Goal: Task Accomplishment & Management: Use online tool/utility

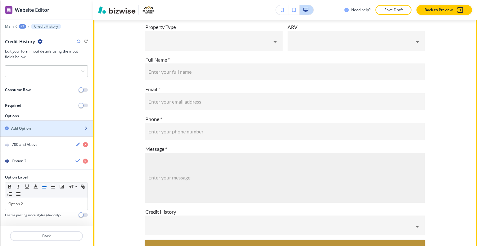
scroll to position [3379, 0]
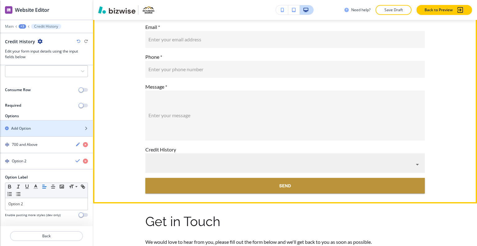
click at [280, 0] on body "WELCOME TO YOUR WEBSITE PREVIEW Want to try out the Website Editor? Edit this s…" at bounding box center [238, 0] width 477 height 0
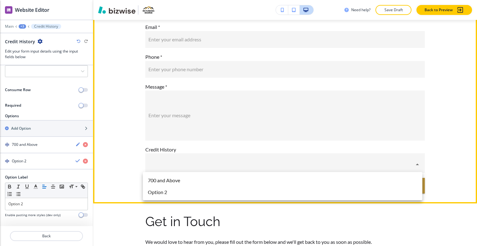
click at [268, 160] on div at bounding box center [238, 123] width 477 height 246
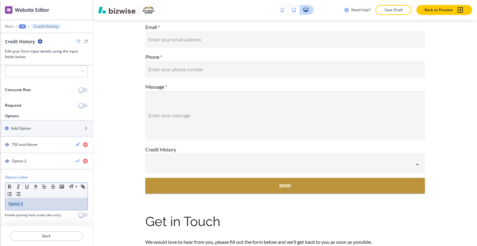
drag, startPoint x: 47, startPoint y: 201, endPoint x: 25, endPoint y: 211, distance: 24.2
click at [1, 210] on div "Option Label Small Normal Large Huge Option 2 Enable pasting more styles (dev o…" at bounding box center [46, 198] width 93 height 48
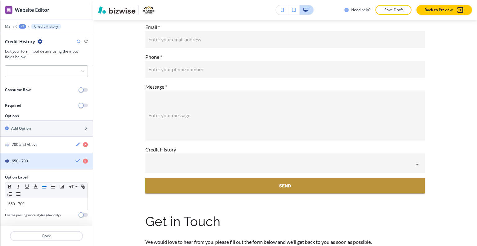
click at [72, 164] on div "button" at bounding box center [46, 166] width 93 height 5
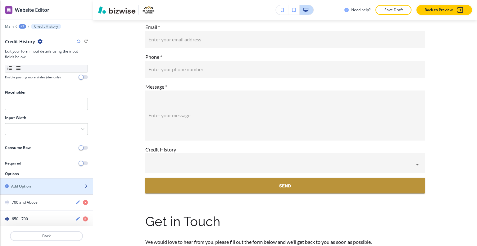
click at [54, 185] on div "Add Option" at bounding box center [39, 186] width 79 height 6
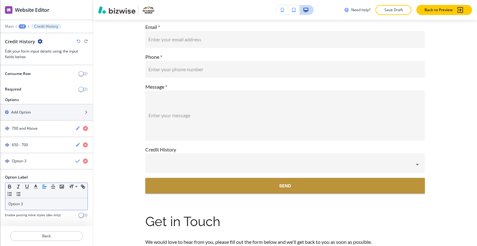
click at [27, 199] on div "Option 3" at bounding box center [46, 204] width 82 height 12
drag, startPoint x: 29, startPoint y: 200, endPoint x: 10, endPoint y: 203, distance: 18.8
click at [1, 205] on div "Option Label Small Normal Large Huge Option 3 Enable pasting more styles (dev o…" at bounding box center [46, 198] width 93 height 48
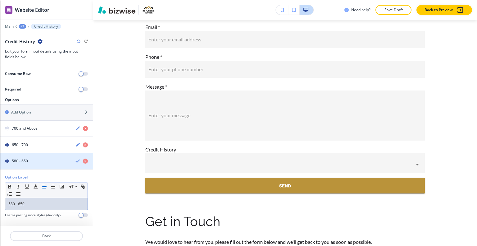
click at [76, 159] on icon "button" at bounding box center [78, 161] width 5 height 5
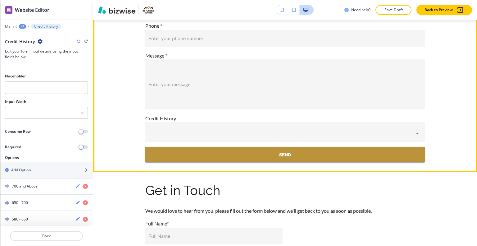
scroll to position [3379, 0]
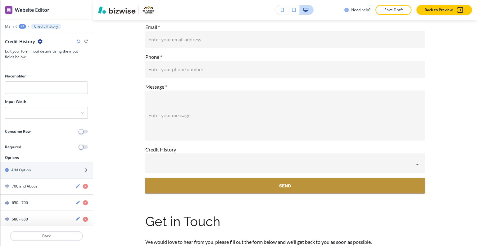
click at [22, 26] on div "+3" at bounding box center [22, 26] width 7 height 4
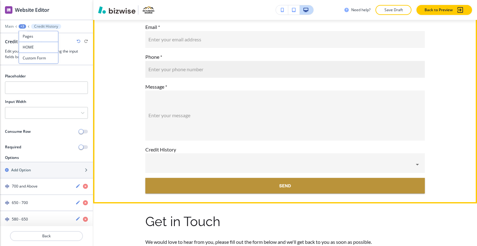
scroll to position [3286, 0]
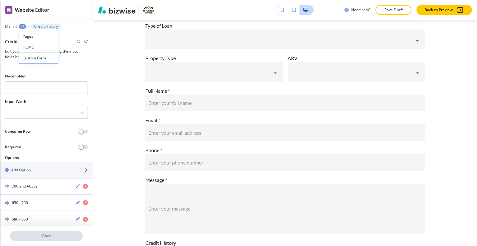
click at [57, 233] on p "Back" at bounding box center [47, 236] width 72 height 6
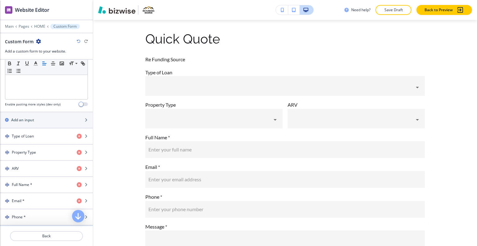
scroll to position [279, 0]
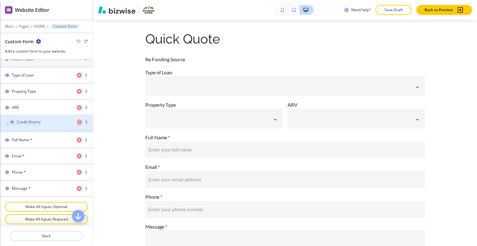
drag, startPoint x: 41, startPoint y: 186, endPoint x: 46, endPoint y: 123, distance: 63.0
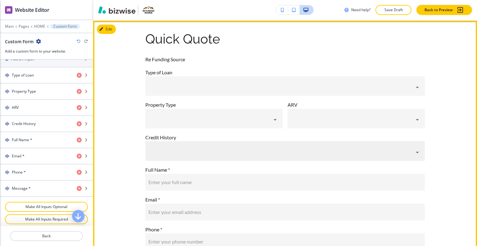
click at [267, 0] on body "WELCOME TO YOUR WEBSITE PREVIEW Want to try out the Website Editor? Edit this s…" at bounding box center [238, 0] width 477 height 0
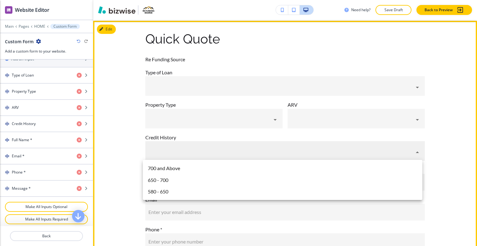
click at [267, 152] on div at bounding box center [238, 123] width 477 height 246
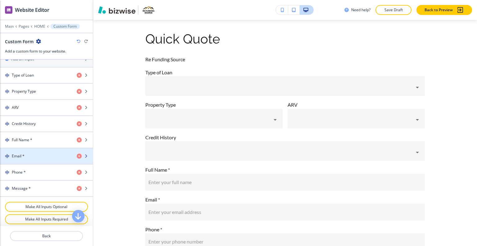
scroll to position [247, 0]
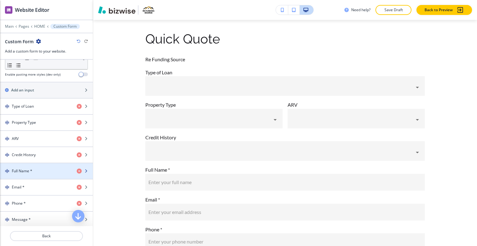
click at [39, 169] on div "Full Name *" at bounding box center [36, 171] width 72 height 6
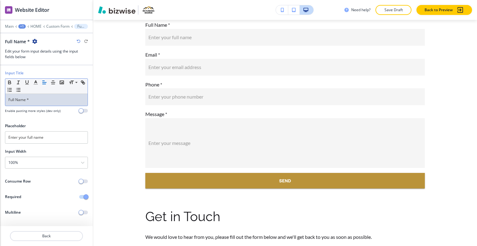
click at [45, 97] on p "Full Name *" at bounding box center [46, 100] width 76 height 6
drag, startPoint x: 49, startPoint y: 97, endPoint x: 0, endPoint y: 93, distance: 49.3
click at [0, 93] on div "Input Title Small Normal Large Huge Full Name * Enable pasting more styles (dev…" at bounding box center [46, 94] width 93 height 48
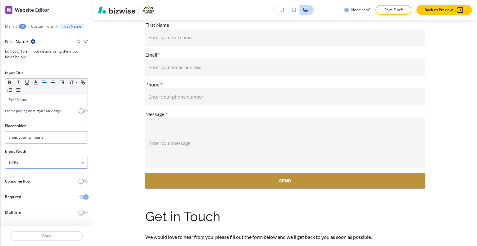
click at [24, 161] on div "100%" at bounding box center [46, 162] width 82 height 11
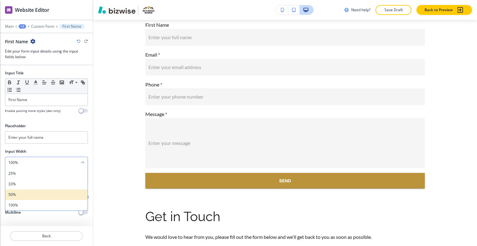
click at [21, 196] on h4 "50%" at bounding box center [46, 195] width 76 height 6
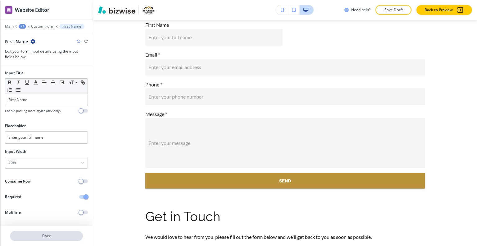
click at [46, 235] on p "Back" at bounding box center [47, 236] width 72 height 6
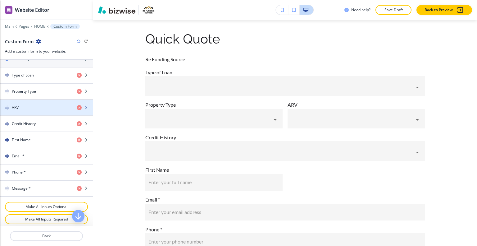
scroll to position [247, 0]
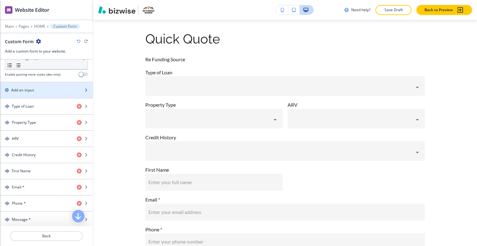
click at [40, 84] on div "button" at bounding box center [46, 84] width 93 height 5
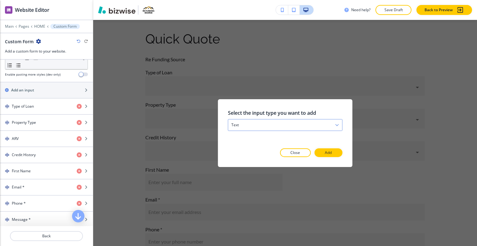
click at [275, 125] on div "text" at bounding box center [285, 124] width 114 height 11
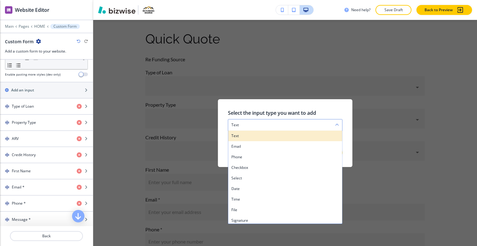
click at [260, 139] on div "text" at bounding box center [285, 135] width 114 height 11
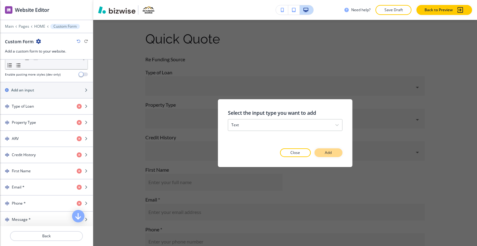
click at [331, 153] on p "Add" at bounding box center [328, 153] width 7 height 6
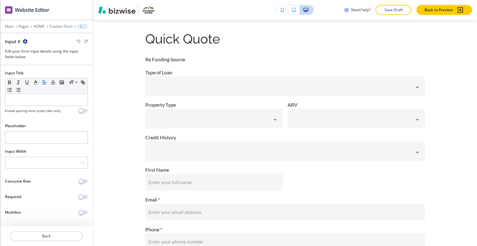
scroll to position [3536, 0]
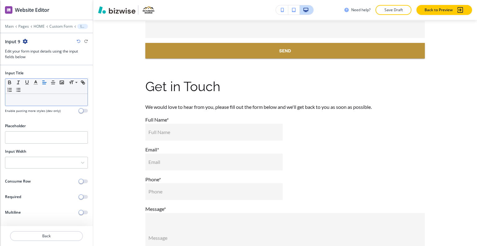
click at [44, 100] on p at bounding box center [46, 100] width 76 height 6
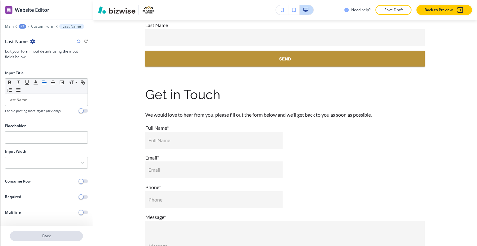
click at [39, 233] on p "Back" at bounding box center [47, 236] width 72 height 6
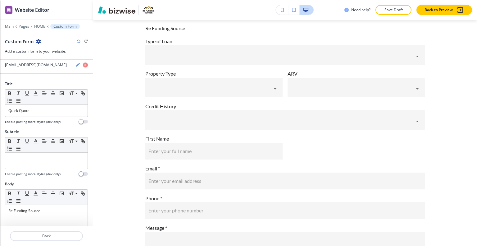
scroll to position [62, 0]
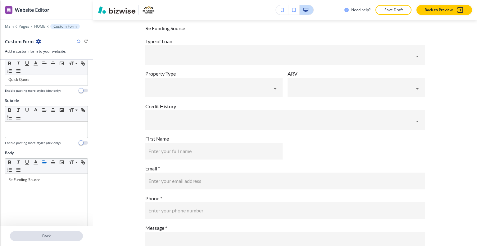
click at [40, 239] on button "Back" at bounding box center [46, 236] width 73 height 10
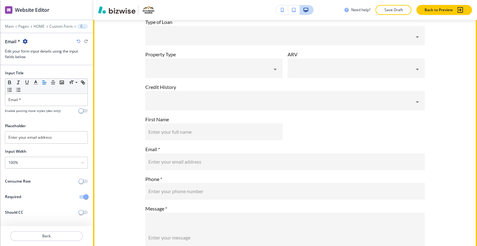
scroll to position [3228, 0]
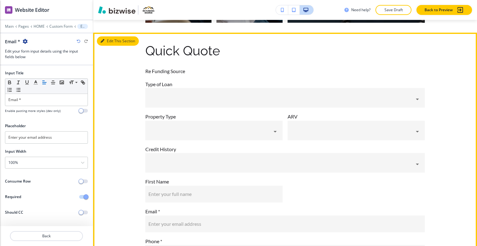
click at [112, 38] on button "Edit This Section" at bounding box center [118, 40] width 42 height 9
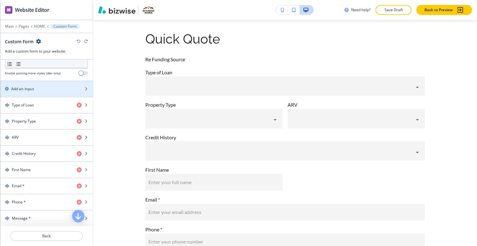
scroll to position [295, 0]
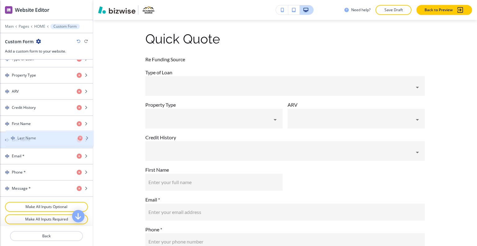
drag, startPoint x: 31, startPoint y: 187, endPoint x: 37, endPoint y: 139, distance: 47.9
click at [52, 143] on div "button" at bounding box center [46, 145] width 93 height 5
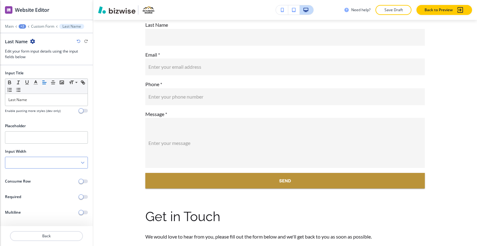
click at [40, 162] on div at bounding box center [46, 162] width 82 height 11
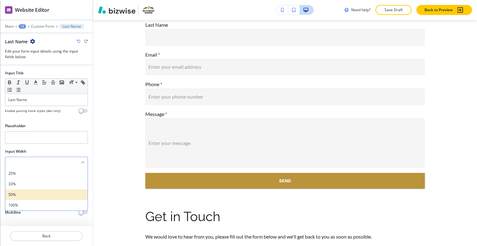
click at [31, 192] on h4 "50%" at bounding box center [46, 195] width 76 height 6
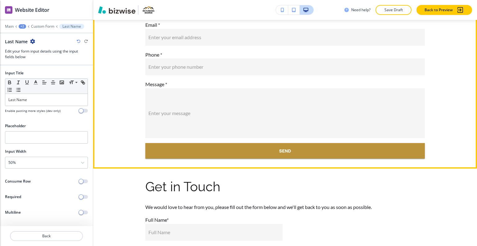
scroll to position [3352, 0]
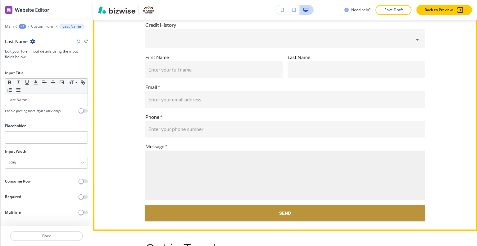
click at [172, 171] on textarea "Enter your message" at bounding box center [286, 176] width 274 height 38
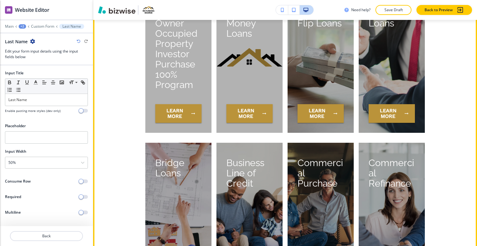
scroll to position [2575, 0]
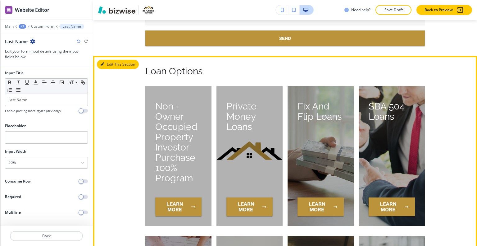
click at [112, 66] on button "Edit This Section" at bounding box center [118, 64] width 42 height 9
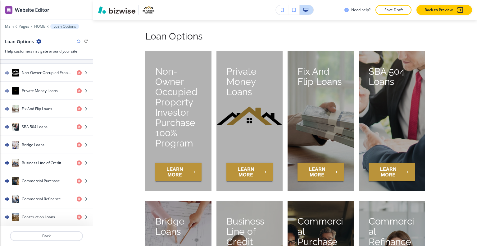
scroll to position [217, 0]
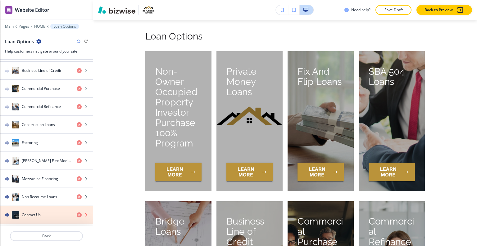
click at [77, 213] on icon "button" at bounding box center [79, 214] width 5 height 5
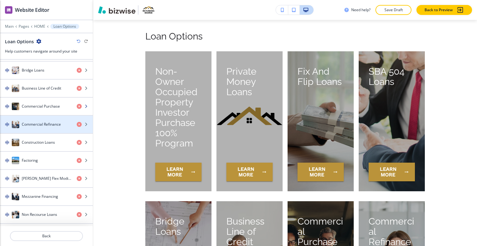
scroll to position [106, 0]
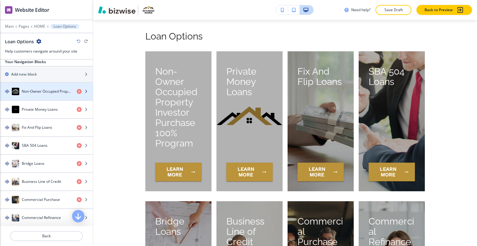
click at [21, 93] on div "Non-Owner Occupied Property Investor Purchase 100% Program" at bounding box center [36, 91] width 72 height 7
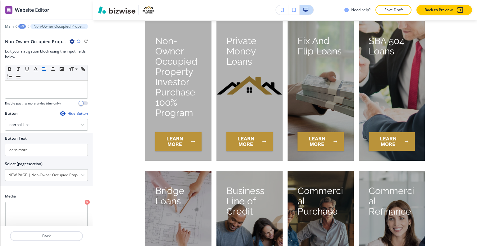
scroll to position [144, 0]
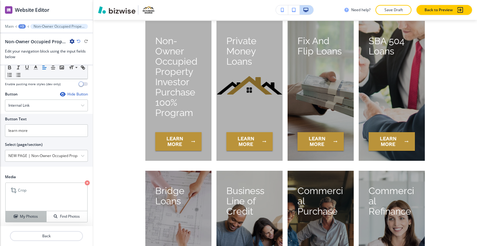
click at [30, 217] on h4 "My Photos" at bounding box center [29, 217] width 18 height 6
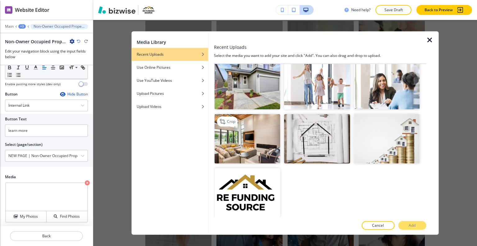
scroll to position [31, 0]
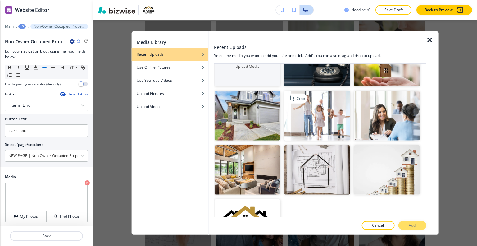
click at [296, 118] on img "button" at bounding box center [317, 115] width 66 height 49
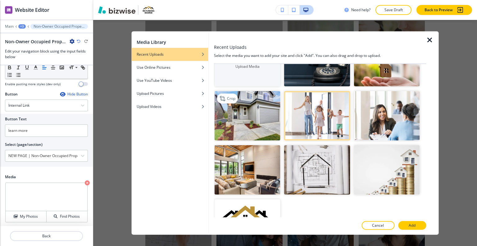
click at [269, 123] on img "button" at bounding box center [248, 115] width 66 height 49
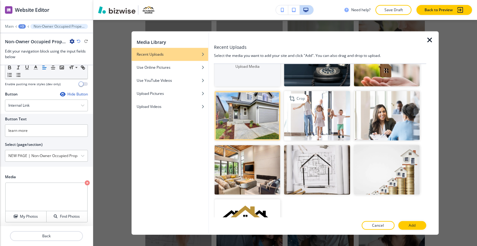
click at [295, 125] on img "button" at bounding box center [317, 115] width 66 height 49
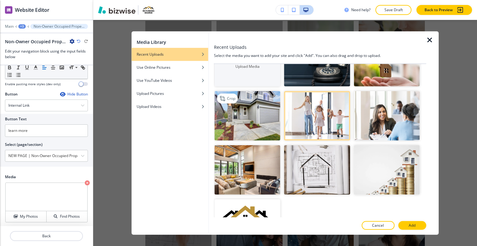
click at [267, 131] on img "button" at bounding box center [248, 115] width 66 height 49
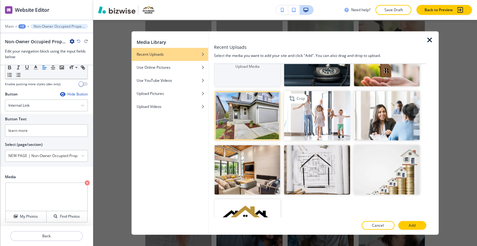
click at [305, 114] on img "button" at bounding box center [317, 115] width 66 height 49
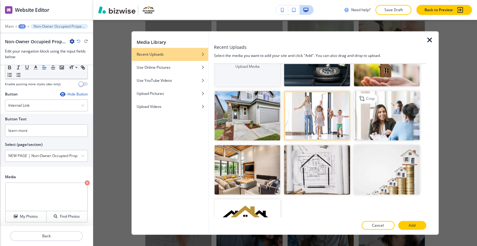
click at [371, 118] on img "button" at bounding box center [387, 115] width 66 height 49
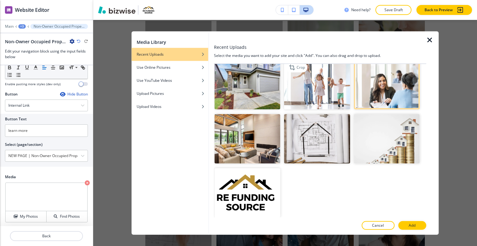
scroll to position [0, 0]
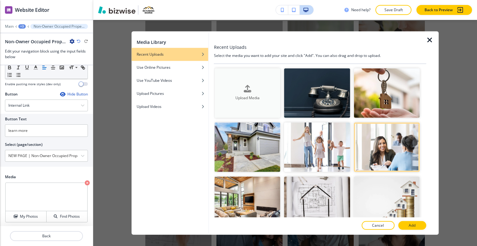
click at [233, 93] on div "button" at bounding box center [248, 94] width 66 height 2
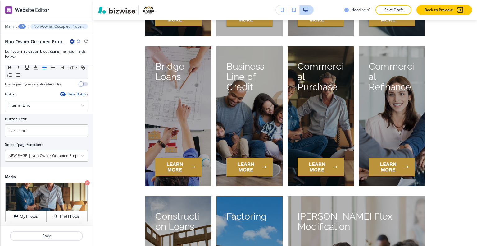
scroll to position [2733, 0]
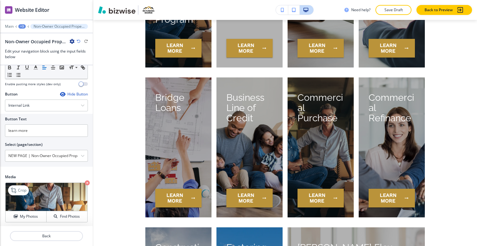
click at [85, 180] on icon "button" at bounding box center [87, 182] width 5 height 5
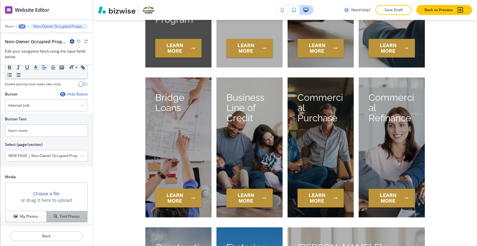
click at [47, 215] on div "Find Photos" at bounding box center [67, 217] width 41 height 6
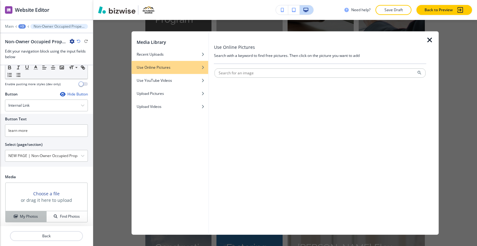
click at [41, 214] on div "My Photos" at bounding box center [26, 217] width 41 height 6
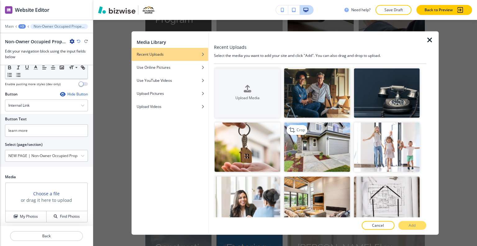
click at [323, 153] on img "button" at bounding box center [317, 146] width 66 height 49
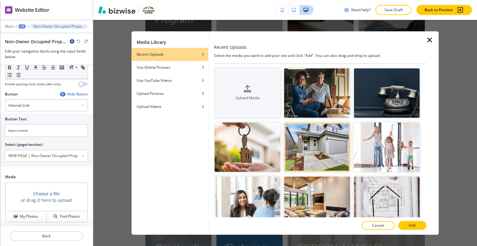
click at [407, 225] on button "Add" at bounding box center [412, 225] width 28 height 9
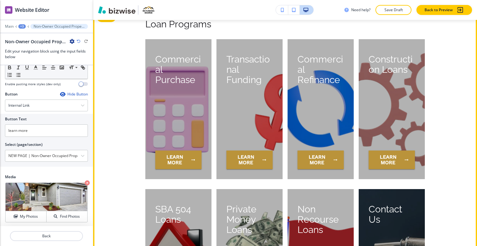
scroll to position [1552, 0]
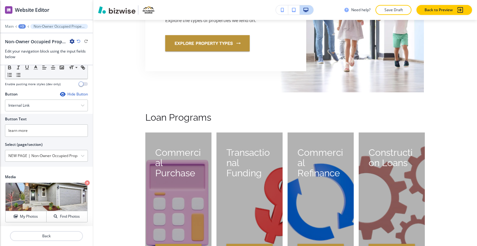
click at [22, 26] on div "+3" at bounding box center [21, 26] width 7 height 4
click at [32, 46] on p "HOME" at bounding box center [38, 47] width 32 height 6
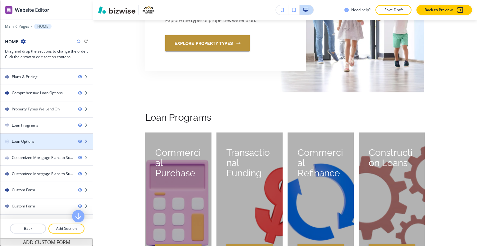
scroll to position [1963, 0]
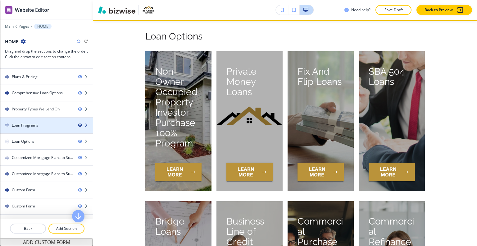
click at [78, 124] on icon "button" at bounding box center [80, 125] width 4 height 4
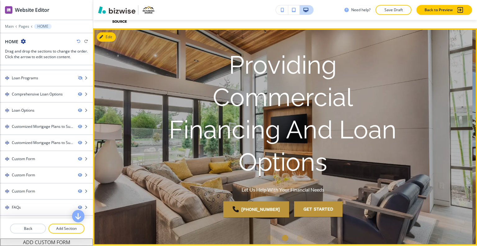
scroll to position [0, 0]
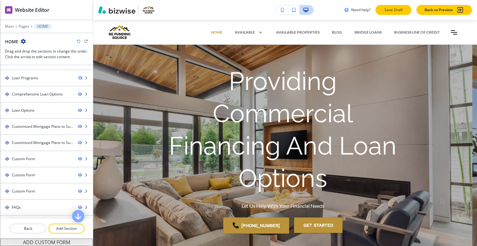
click at [383, 12] on button "Save Draft" at bounding box center [394, 10] width 36 height 10
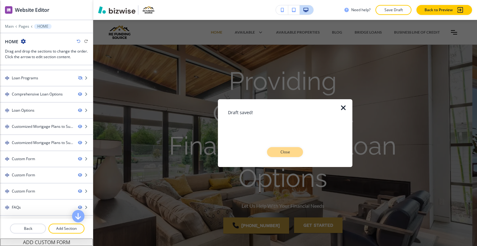
click at [298, 150] on button "Close" at bounding box center [285, 152] width 36 height 10
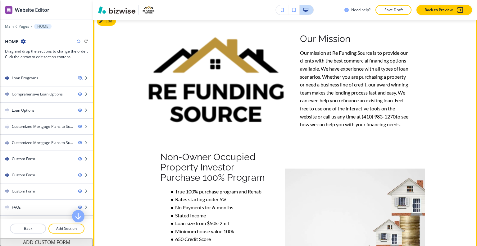
scroll to position [187, 0]
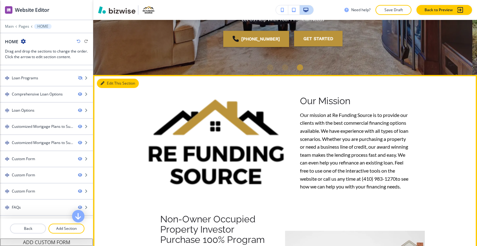
click at [111, 83] on button "Edit This Section" at bounding box center [118, 83] width 42 height 9
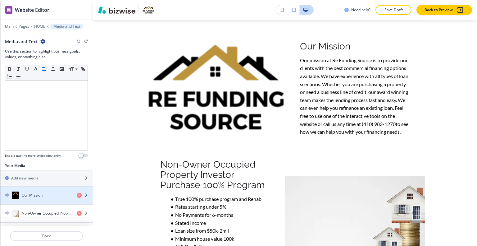
scroll to position [134, 0]
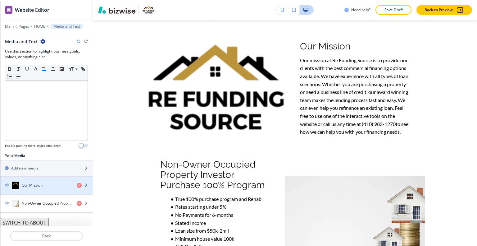
click at [48, 178] on div "button" at bounding box center [46, 179] width 93 height 5
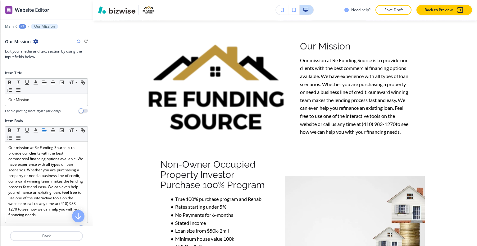
scroll to position [251, 0]
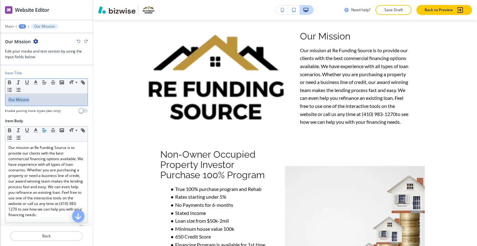
drag, startPoint x: 42, startPoint y: 100, endPoint x: 0, endPoint y: 94, distance: 42.8
click at [0, 94] on div "Item Title Small Normal Large Huge Our Mission Enable pasting more styles (dev …" at bounding box center [46, 94] width 93 height 48
click at [35, 82] on icon "button" at bounding box center [36, 83] width 6 height 6
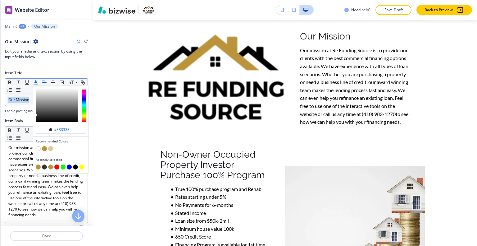
click at [45, 148] on button "button" at bounding box center [44, 148] width 5 height 5
type input "#ba933a"
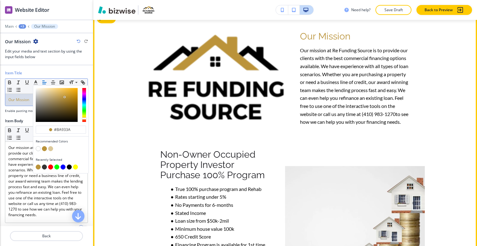
click at [136, 120] on div "Our Mission Our mission at Re Funding Source is to provide our clients with the…" at bounding box center [285, 159] width 384 height 279
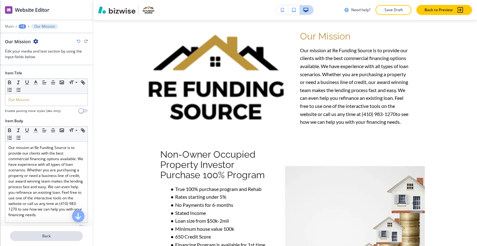
click at [46, 238] on p "Back" at bounding box center [47, 236] width 72 height 6
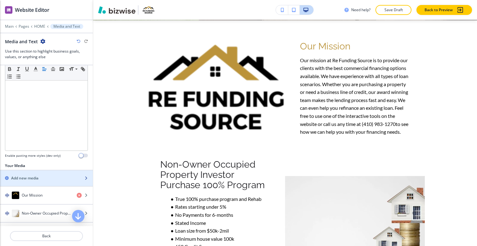
scroll to position [134, 0]
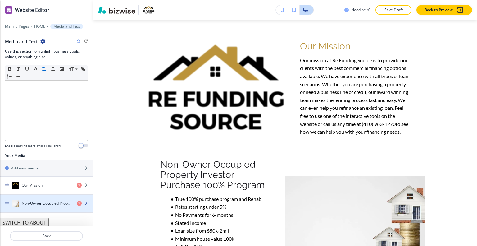
click at [27, 197] on div "button" at bounding box center [46, 197] width 93 height 5
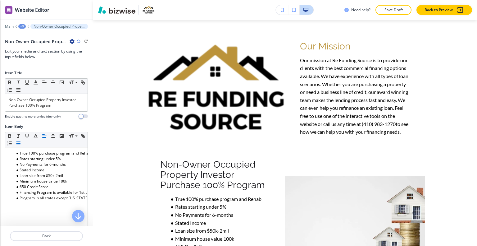
scroll to position [380, 0]
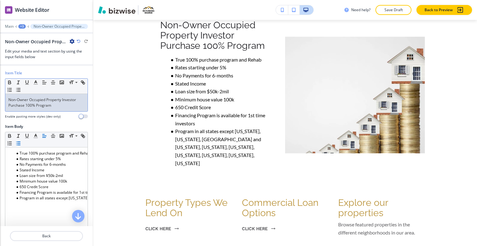
click at [48, 107] on p "Non-Owner Occupied Property Investor Purchase 100% Program" at bounding box center [46, 102] width 76 height 11
drag, startPoint x: 59, startPoint y: 106, endPoint x: 20, endPoint y: 88, distance: 42.7
click at [0, 92] on div "Item Title Small Normal Large Huge Non-Owner Occupied Property Investor Purchas…" at bounding box center [46, 96] width 93 height 53
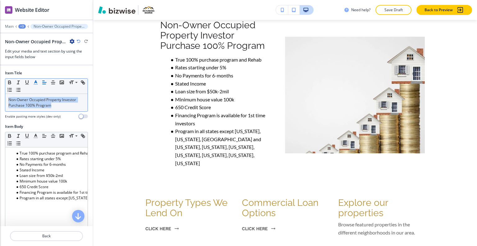
click at [37, 81] on icon "button" at bounding box center [36, 83] width 6 height 6
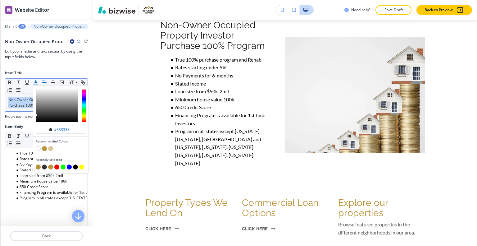
click at [41, 146] on div "button" at bounding box center [61, 149] width 50 height 6
click at [43, 147] on button "button" at bounding box center [44, 148] width 5 height 5
type input "#ba933a"
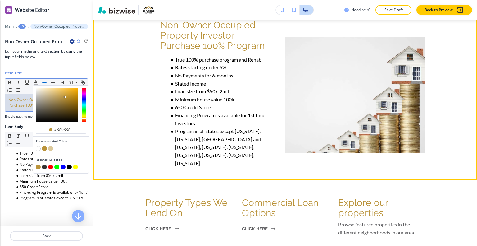
click at [156, 103] on div "Non-Owner Occupied Property Investor Purchase 100% Program True 100% purchase p…" at bounding box center [215, 95] width 140 height 150
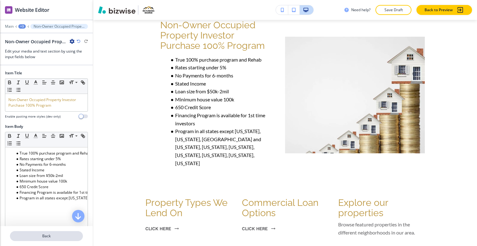
click at [62, 237] on p "Back" at bounding box center [47, 236] width 72 height 6
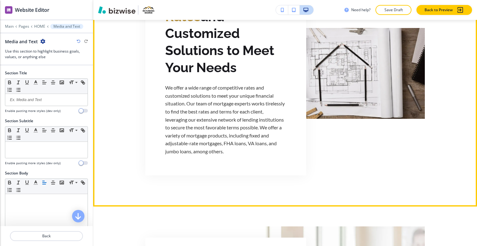
scroll to position [676, 0]
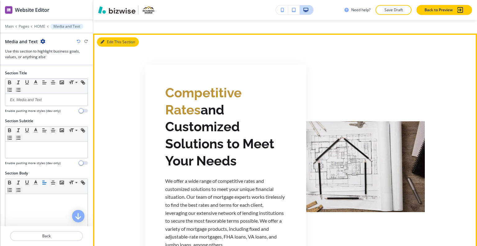
click at [114, 44] on button "Edit This Section" at bounding box center [118, 41] width 42 height 9
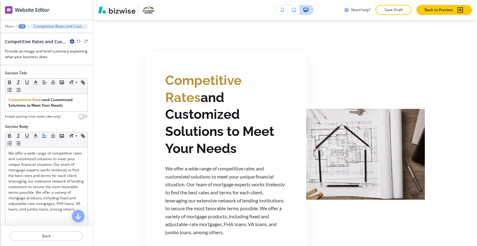
scroll to position [122, 0]
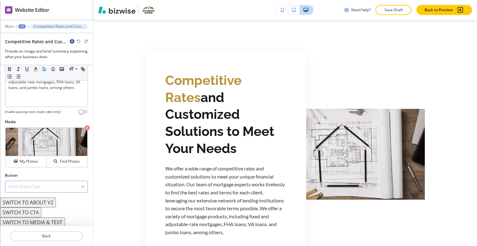
click at [40, 185] on h4 "Select Button Type" at bounding box center [24, 187] width 32 height 6
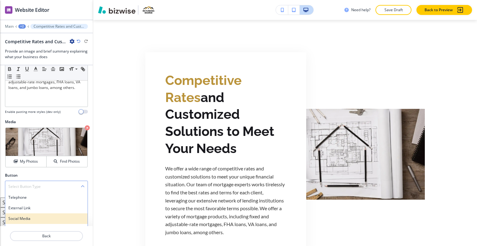
scroll to position [150, 0]
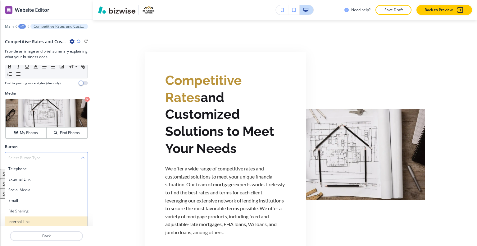
click at [34, 225] on div "Internal Link" at bounding box center [46, 221] width 82 height 11
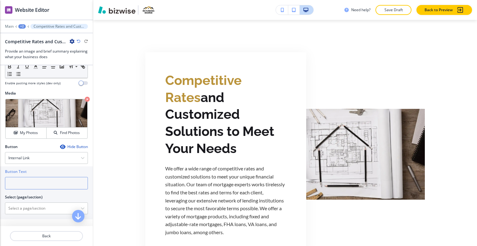
click at [35, 184] on input "text" at bounding box center [46, 183] width 83 height 12
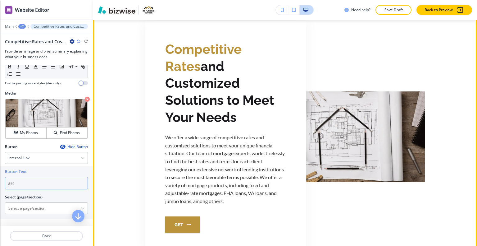
scroll to position [689, 0]
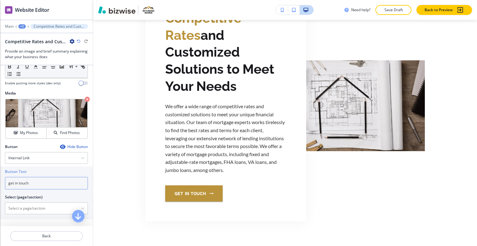
type input "get in touch"
click at [30, 201] on div at bounding box center [46, 201] width 83 height 2
click at [30, 201] on div "Select (page/section) HOME HOME | Hero HOME | Media and Text HOME | Paragraph H…" at bounding box center [46, 204] width 83 height 20
click at [30, 204] on \(page\/section\) "Manual Input" at bounding box center [43, 208] width 76 height 11
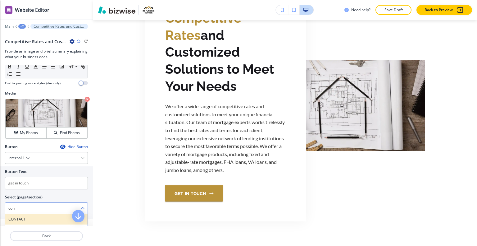
click at [62, 216] on h4 "CONTACT" at bounding box center [46, 219] width 76 height 6
type \(page\/section\) "CONTACT"
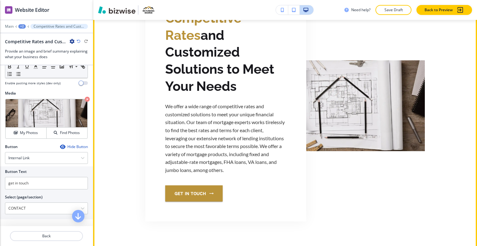
scroll to position [627, 0]
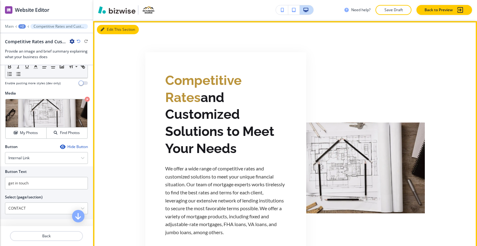
click at [110, 27] on button "Edit This Section" at bounding box center [118, 29] width 42 height 9
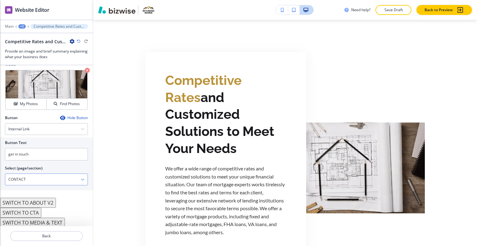
click at [41, 201] on button "SWITCH TO ABOUT V2" at bounding box center [28, 203] width 56 height 10
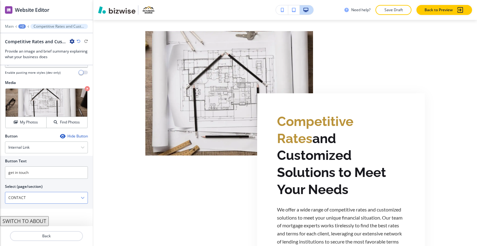
scroll to position [159, 0]
click at [27, 219] on button "SWITCH TO ABOUT" at bounding box center [24, 223] width 49 height 10
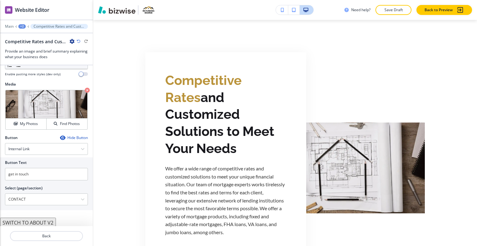
scroll to position [179, 0]
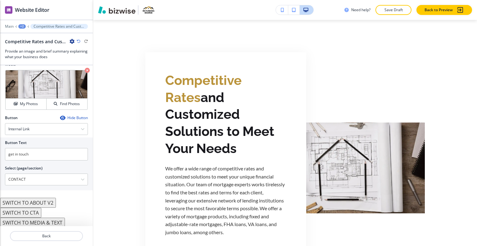
click at [35, 221] on button "SWITCH TO MEDIA & TEXT" at bounding box center [32, 223] width 65 height 10
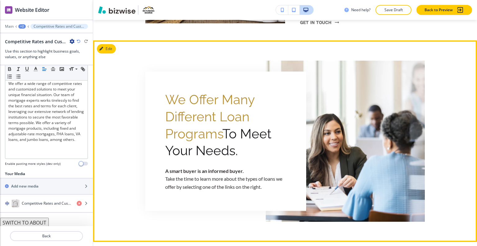
scroll to position [813, 0]
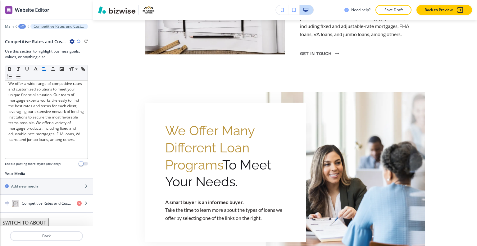
click at [22, 221] on button "SWITCH TO ABOUT" at bounding box center [24, 223] width 49 height 10
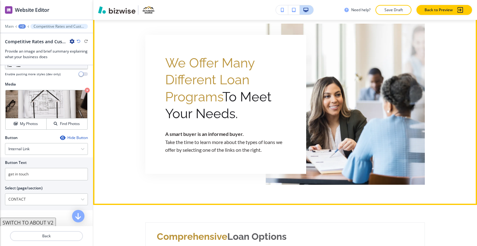
scroll to position [906, 0]
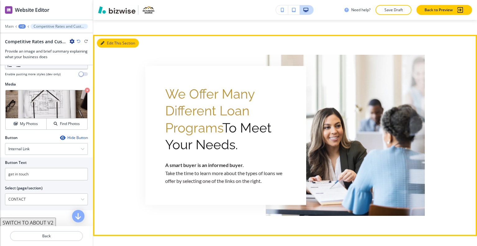
click at [106, 41] on button "Edit This Section" at bounding box center [118, 43] width 42 height 9
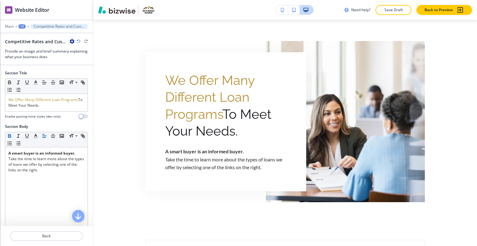
scroll to position [122, 0]
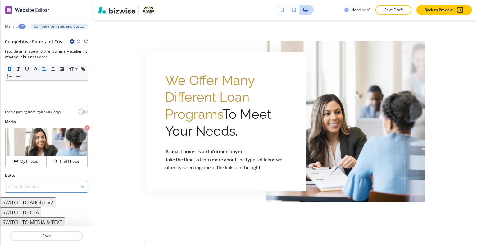
click at [46, 187] on div "Select Button Type" at bounding box center [46, 186] width 82 height 11
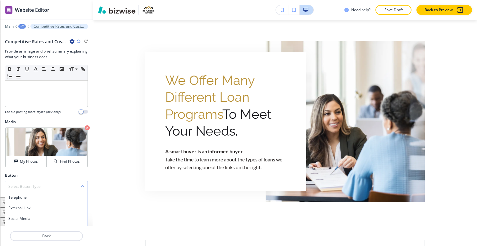
scroll to position [150, 0]
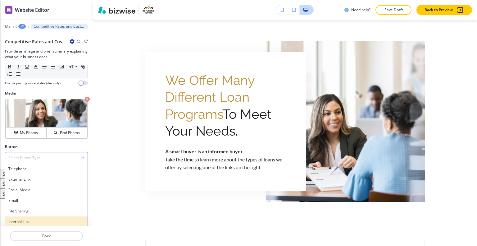
click at [34, 220] on h4 "Internal Link" at bounding box center [46, 222] width 76 height 6
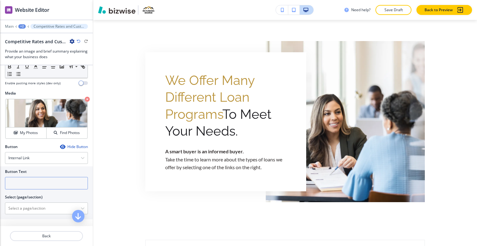
click at [33, 183] on input "text" at bounding box center [46, 183] width 83 height 12
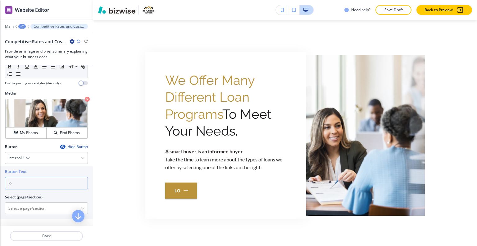
type input "l"
type input "learn more"
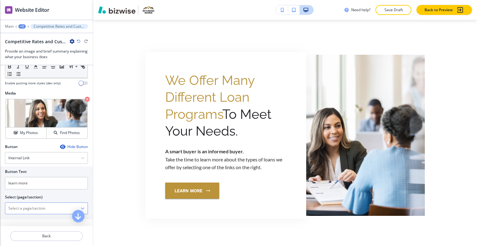
click at [18, 210] on \(page\/section\) "Manual Input" at bounding box center [43, 208] width 76 height 11
click at [22, 218] on h4 "HOME | Loan Options" at bounding box center [46, 219] width 76 height 6
type \(page\/section\) "HOME | Loan Options"
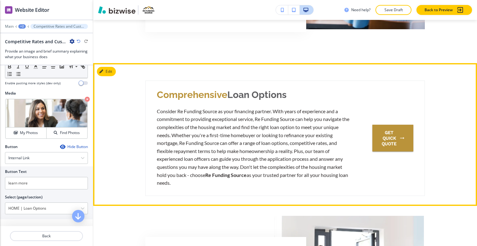
scroll to position [1200, 0]
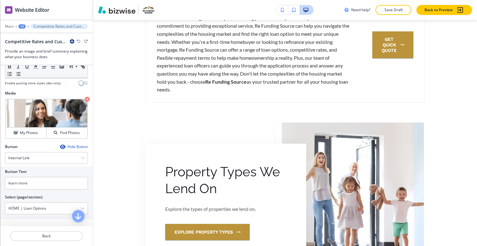
click at [24, 24] on div "+2" at bounding box center [21, 26] width 7 height 4
click at [20, 45] on button "HOME" at bounding box center [38, 47] width 40 height 11
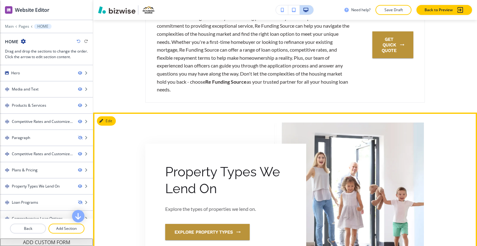
scroll to position [1138, 0]
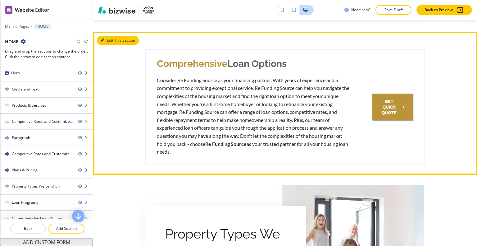
click at [112, 38] on button "Edit This Section" at bounding box center [118, 40] width 42 height 9
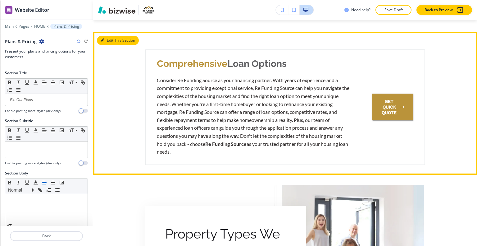
scroll to position [1149, 0]
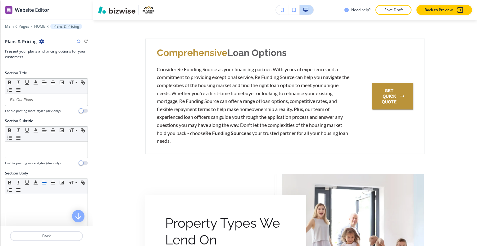
click at [40, 28] on div "Main Pages HOME Plans & Pricing" at bounding box center [46, 26] width 83 height 5
click at [41, 21] on div at bounding box center [46, 22] width 93 height 4
click at [40, 27] on p "HOME" at bounding box center [39, 26] width 11 height 4
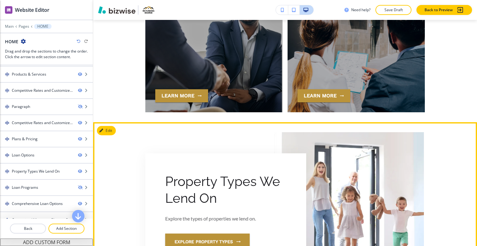
scroll to position [1882, 0]
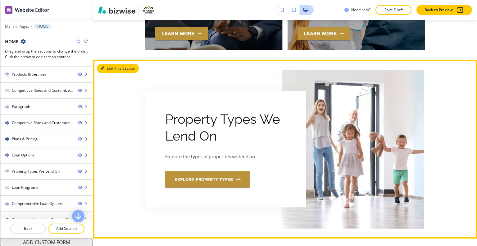
click at [115, 67] on button "Edit This Section" at bounding box center [118, 68] width 42 height 9
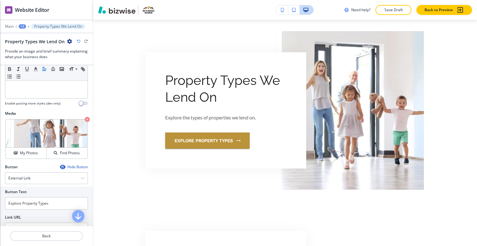
scroll to position [174, 0]
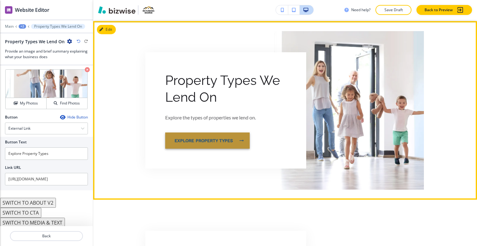
click at [202, 140] on link "Explore Property Types" at bounding box center [207, 140] width 85 height 16
click at [109, 32] on div "Edit This Section Property Types We Lend On Explore the types of properties we …" at bounding box center [285, 110] width 384 height 179
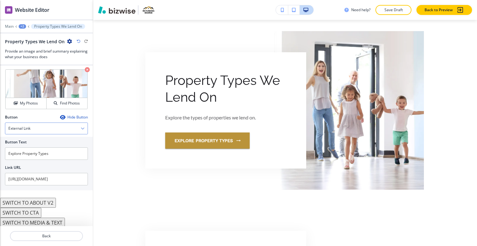
click at [57, 127] on div "External Link" at bounding box center [46, 128] width 82 height 11
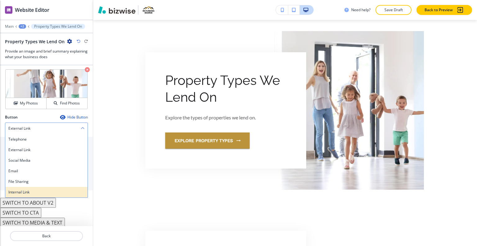
click at [32, 192] on h4 "Internal Link" at bounding box center [46, 192] width 76 height 6
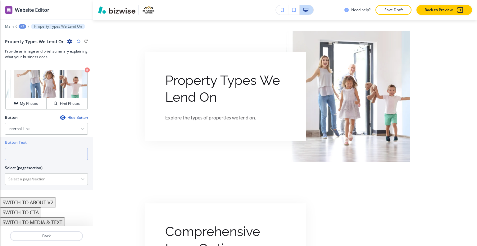
click at [41, 152] on input "text" at bounding box center [46, 154] width 83 height 12
drag, startPoint x: 80, startPoint y: 41, endPoint x: 76, endPoint y: 41, distance: 3.7
click at [80, 41] on icon "button" at bounding box center [79, 41] width 4 height 4
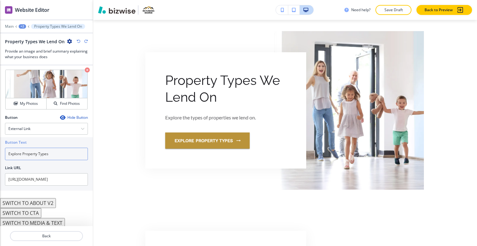
drag, startPoint x: 59, startPoint y: 153, endPoint x: 0, endPoint y: 154, distance: 59.4
click at [0, 154] on div "Button Text Explore Property Types Link URL [URL][DOMAIN_NAME]" at bounding box center [46, 163] width 93 height 53
click at [42, 128] on div "External Link" at bounding box center [46, 128] width 82 height 11
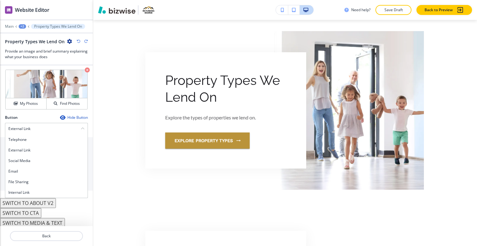
click at [36, 190] on h4 "Internal Link" at bounding box center [46, 193] width 76 height 6
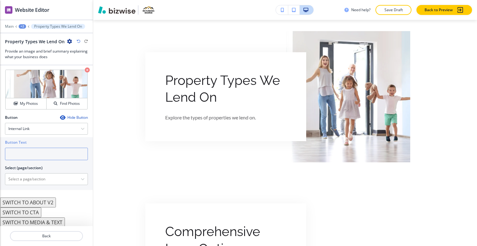
paste input "Explore Property Types"
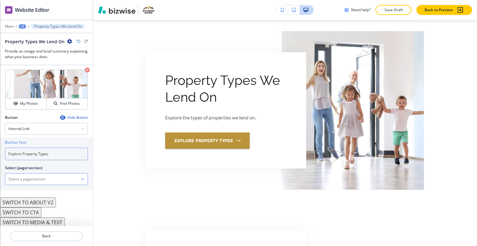
type input "Explore Property Types"
click at [50, 180] on \(page\/section\) "Manual Input" at bounding box center [43, 179] width 76 height 11
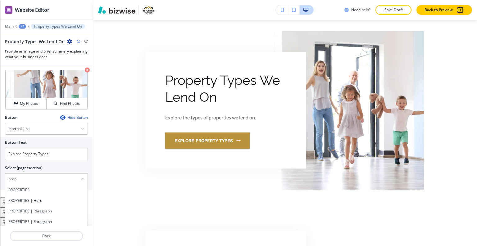
click at [18, 187] on h4 "PROPERTIES" at bounding box center [46, 190] width 76 height 6
type \(page\/section\) "PROPERTIES"
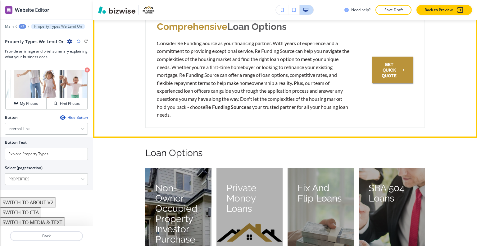
scroll to position [1112, 0]
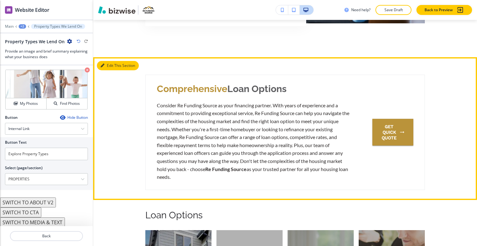
click at [111, 63] on button "Edit This Section" at bounding box center [118, 65] width 42 height 9
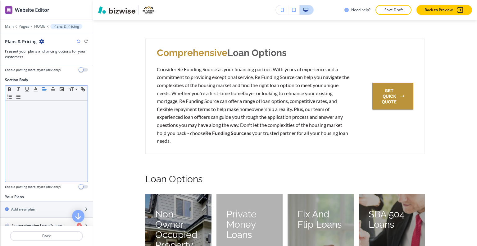
scroll to position [104, 0]
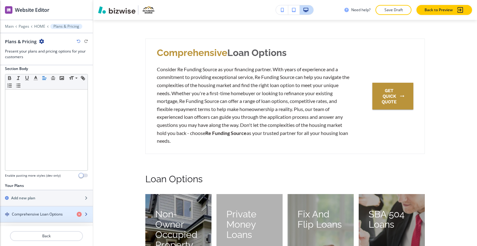
click at [41, 213] on h4 "Comprehensive Loan Options" at bounding box center [37, 214] width 51 height 6
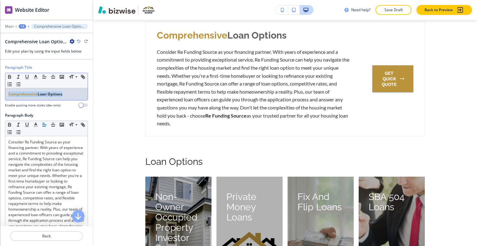
drag, startPoint x: 77, startPoint y: 98, endPoint x: 0, endPoint y: 97, distance: 77.1
click at [0, 97] on div "Paragraph Title Small Normal Large Huge Comprehensive Loan Options Enable pasti…" at bounding box center [46, 89] width 93 height 48
click at [71, 72] on div "Paragraph Title Small Normal Large Huge Comprehensive Loan Options Enable pasti…" at bounding box center [46, 86] width 83 height 43
click at [72, 76] on icon at bounding box center [71, 76] width 4 height 3
click at [49, 99] on div "Comprehensive Loan Options" at bounding box center [46, 94] width 82 height 12
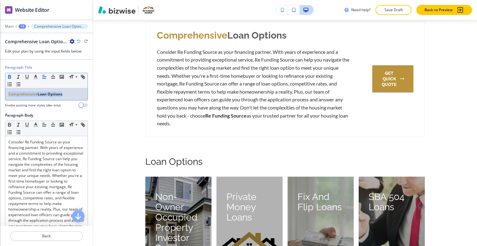
drag, startPoint x: 68, startPoint y: 94, endPoint x: 32, endPoint y: 90, distance: 36.3
click at [0, 95] on div "Paragraph Title Small Normal Large Huge Comprehensive Loan Options Enable pasti…" at bounding box center [46, 89] width 93 height 48
click at [75, 100] on span at bounding box center [76, 100] width 14 height 7
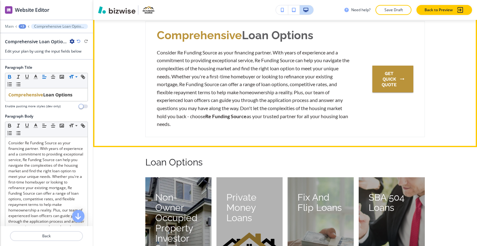
click at [121, 76] on div "Comprehensive Loan Options Consider Re Funding Source as your financing partner…" at bounding box center [285, 75] width 384 height 123
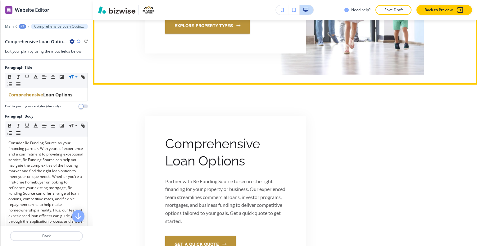
scroll to position [2067, 0]
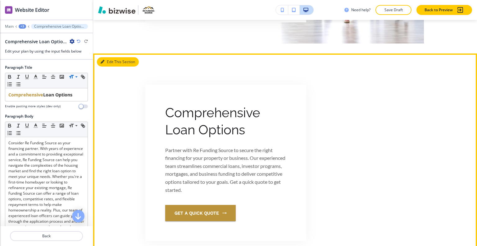
click at [110, 59] on button "Edit This Section" at bounding box center [118, 61] width 42 height 9
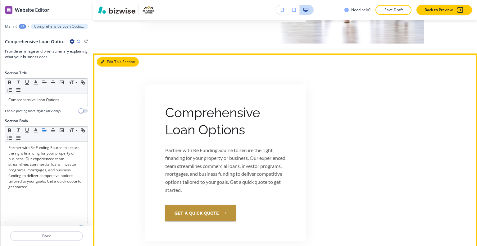
scroll to position [2100, 0]
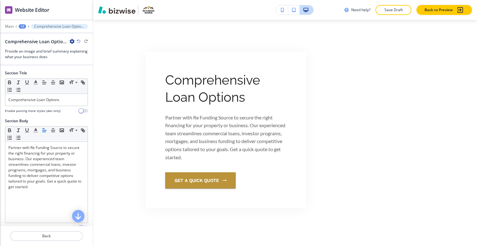
click at [72, 40] on icon "button" at bounding box center [72, 41] width 5 height 5
click at [84, 70] on button "Delete Section" at bounding box center [90, 73] width 40 height 11
click at [23, 28] on div "+2" at bounding box center [22, 26] width 7 height 4
click at [25, 46] on p "HOME" at bounding box center [39, 47] width 32 height 6
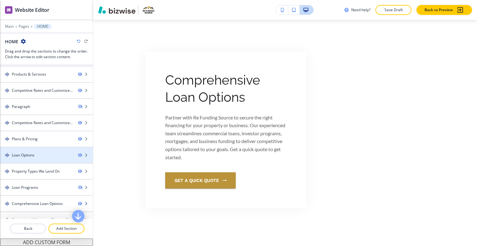
scroll to position [62, 0]
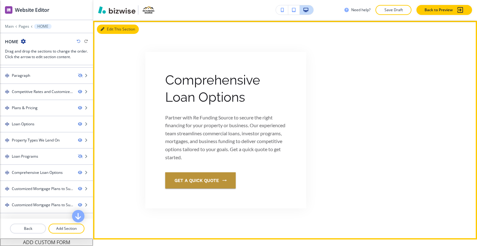
click at [110, 27] on button "Edit This Section" at bounding box center [118, 29] width 42 height 9
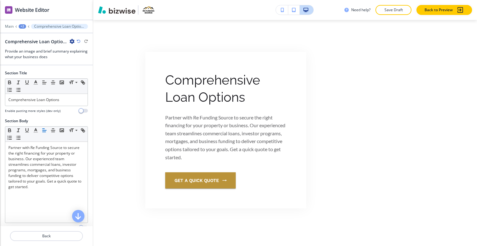
click at [20, 27] on div "+2" at bounding box center [22, 26] width 7 height 4
click at [27, 42] on button "HOME" at bounding box center [39, 47] width 40 height 11
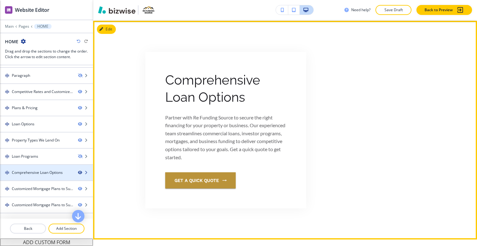
click at [78, 171] on icon "button" at bounding box center [80, 173] width 4 height 4
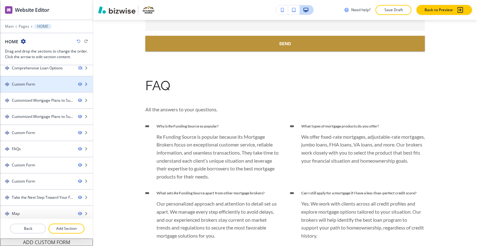
scroll to position [2100, 0]
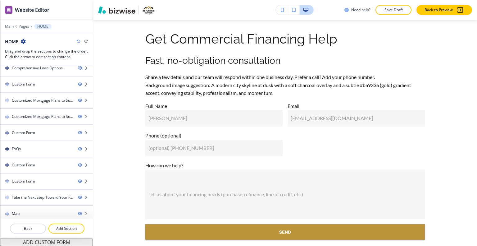
click at [79, 40] on icon "button" at bounding box center [79, 41] width 4 height 4
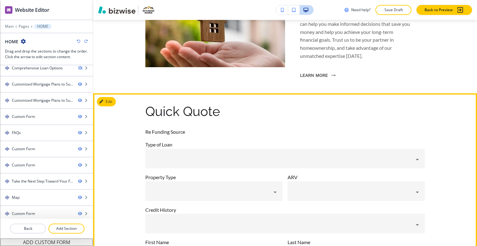
scroll to position [2442, 0]
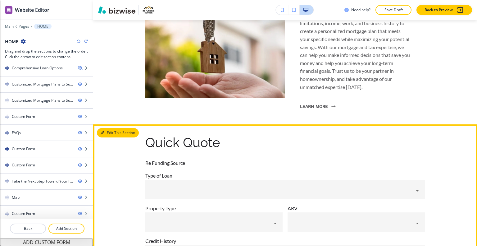
click at [111, 131] on button "Edit This Section" at bounding box center [118, 132] width 42 height 9
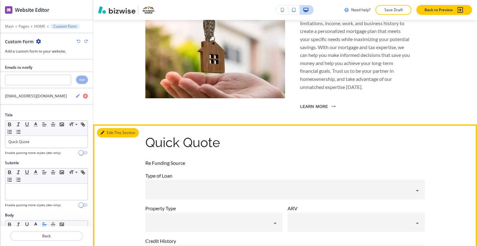
scroll to position [2545, 0]
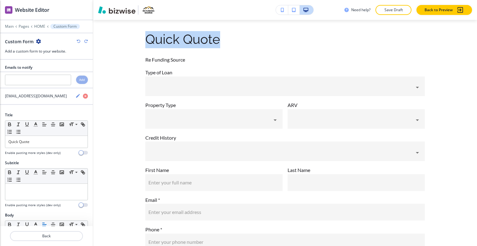
drag, startPoint x: 223, startPoint y: 39, endPoint x: 149, endPoint y: 38, distance: 74.0
click at [136, 39] on div "Quick Quote Re Funding Source Type of Loan ​ ​ Property Type ​ ​ ARV ​ ​ Credit…" at bounding box center [285, 182] width 384 height 302
copy p "Quick Quote"
click at [36, 39] on icon "button" at bounding box center [38, 41] width 5 height 5
click at [45, 49] on p "Rename Section" at bounding box center [56, 52] width 32 height 6
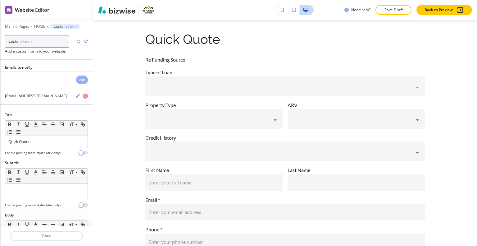
drag, startPoint x: 34, startPoint y: 41, endPoint x: 0, endPoint y: 44, distance: 34.0
click at [0, 44] on div "Custom Form Custom Form Add a custom form to your website." at bounding box center [46, 46] width 93 height 16
paste input "Quick Quote"
type input "Quick Quote"
click at [75, 49] on h3 "Add a custom form to your website." at bounding box center [46, 51] width 83 height 6
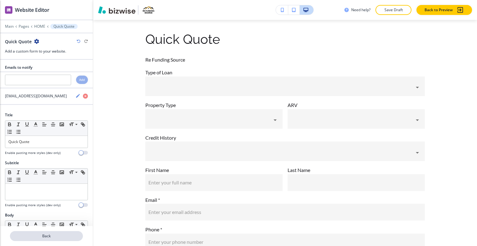
click at [36, 235] on p "Back" at bounding box center [47, 236] width 72 height 6
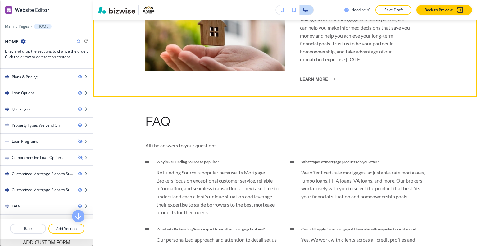
scroll to position [2823, 0]
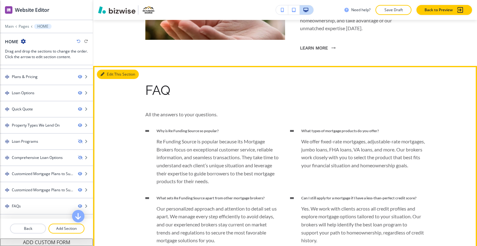
click at [109, 76] on button "Edit This Section" at bounding box center [118, 74] width 42 height 9
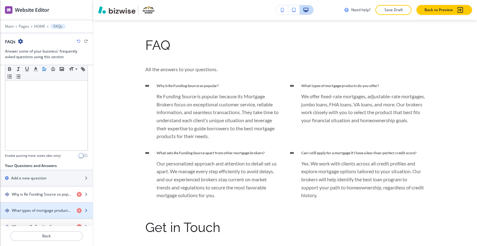
scroll to position [163, 0]
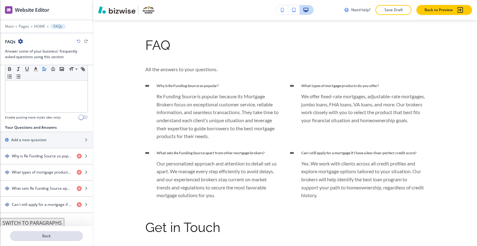
click at [38, 236] on p "Back" at bounding box center [47, 236] width 72 height 6
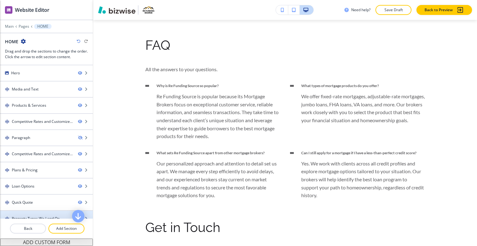
scroll to position [167, 0]
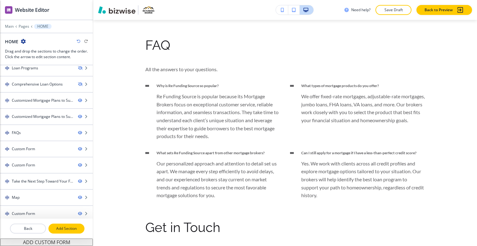
click at [62, 228] on p "Add Section" at bounding box center [66, 229] width 35 height 6
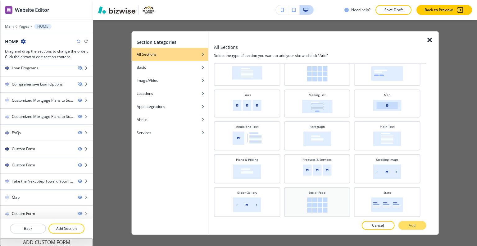
scroll to position [154, 0]
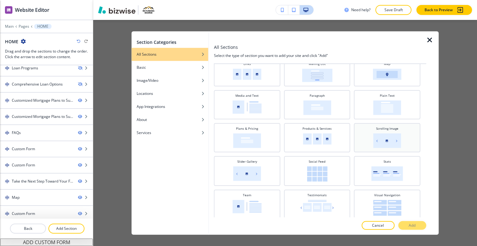
click at [382, 144] on img at bounding box center [388, 140] width 28 height 15
click at [410, 226] on p "Add" at bounding box center [412, 226] width 7 height 6
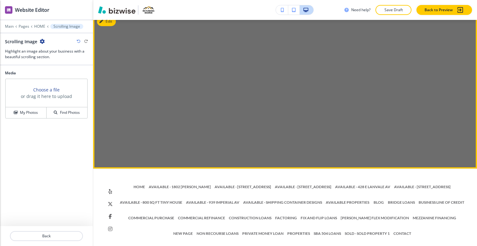
scroll to position [4133, 0]
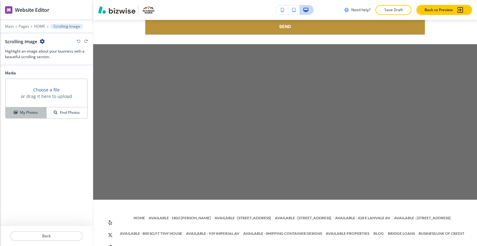
click at [16, 117] on button "My Photos" at bounding box center [26, 112] width 41 height 11
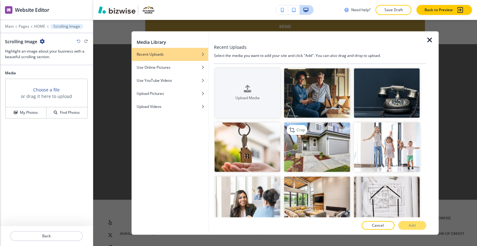
click at [309, 148] on img "button" at bounding box center [317, 146] width 66 height 49
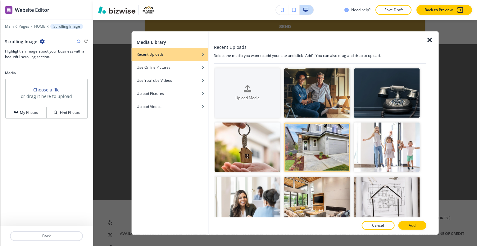
click at [409, 231] on div at bounding box center [320, 232] width 213 height 5
click at [409, 228] on button "Add" at bounding box center [412, 225] width 28 height 9
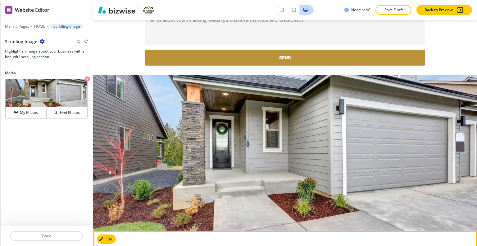
scroll to position [4176, 0]
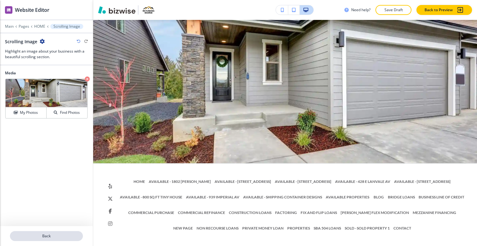
click at [48, 235] on p "Back" at bounding box center [47, 236] width 72 height 6
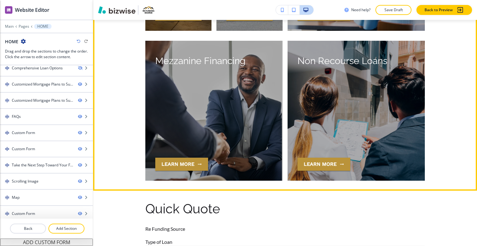
scroll to position [1907, 0]
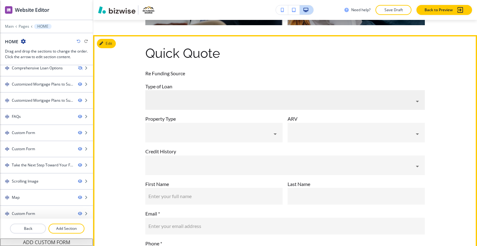
click at [391, 0] on body "WELCOME TO YOUR WEBSITE PREVIEW Want to try out the Website Editor? Edit this s…" at bounding box center [238, 0] width 477 height 0
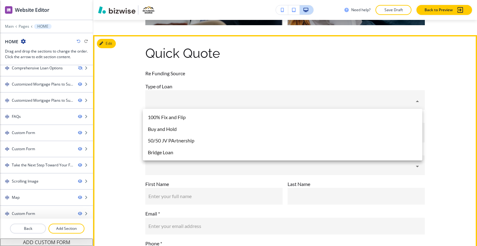
click at [391, 97] on div at bounding box center [238, 123] width 477 height 246
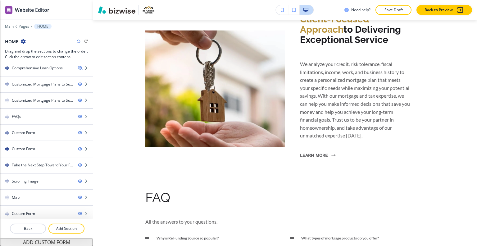
scroll to position [2747, 0]
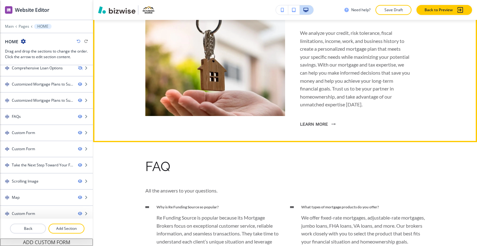
click at [214, 125] on div "Client-Focused Approach to Delivering Exceptional Service We analyze your credi…" at bounding box center [285, 57] width 280 height 149
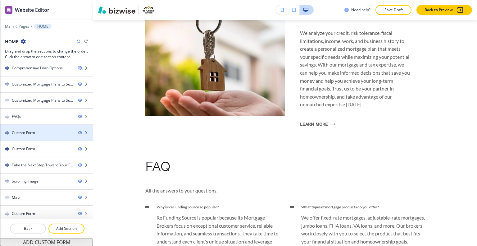
click at [42, 130] on div "Custom Form" at bounding box center [36, 133] width 73 height 6
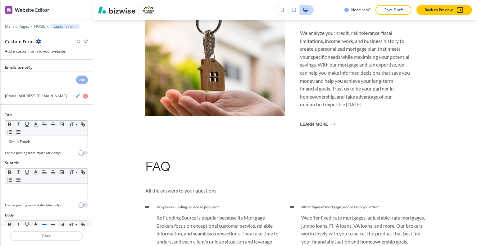
scroll to position [3056, 0]
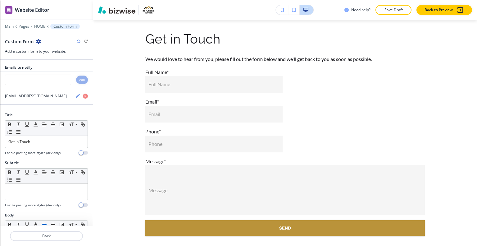
click at [39, 39] on icon "button" at bounding box center [38, 41] width 5 height 5
click at [52, 53] on p "Rename Section" at bounding box center [56, 52] width 32 height 6
drag, startPoint x: 39, startPoint y: 43, endPoint x: 0, endPoint y: 39, distance: 38.7
click at [0, 39] on div "Custom Form Custom Form Add a custom form to your website." at bounding box center [46, 46] width 93 height 16
paste input "Get in Touch"
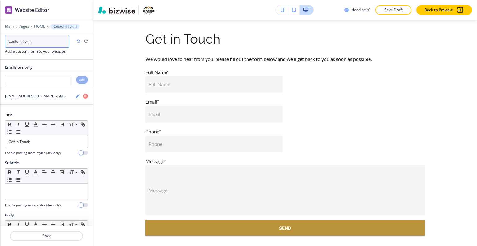
type input "Get in Touch"
click at [54, 238] on p "Back" at bounding box center [47, 236] width 72 height 6
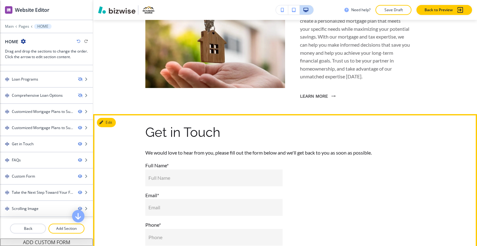
scroll to position [2681, 0]
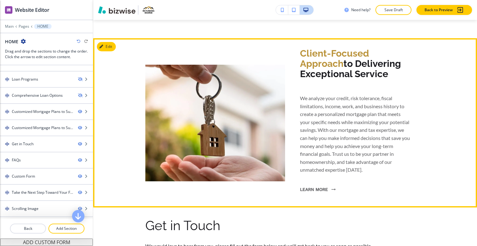
drag, startPoint x: 385, startPoint y: 71, endPoint x: 297, endPoint y: 48, distance: 91.7
click at [297, 48] on div "Client-Focused Approach to Delivering Exceptional Service We analyze your credi…" at bounding box center [355, 122] width 140 height 149
copy p "Client-Focused Approach to Delivering Exceptional Service"
click at [108, 46] on button "Edit This Section" at bounding box center [118, 46] width 42 height 9
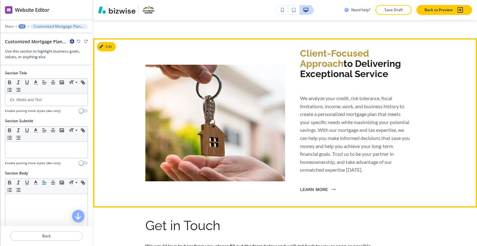
scroll to position [2699, 0]
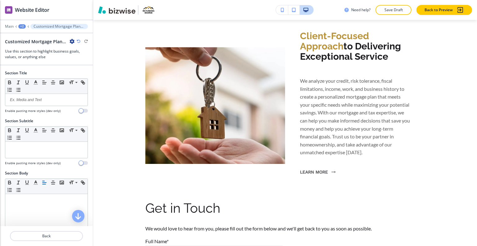
click at [72, 44] on div "Customized Mortgage Plans to Suit Your Financial Situation and Goals-1 Use this…" at bounding box center [46, 48] width 83 height 21
click at [71, 43] on icon "button" at bounding box center [72, 41] width 5 height 5
click at [75, 48] on button "Rename Section" at bounding box center [90, 51] width 40 height 11
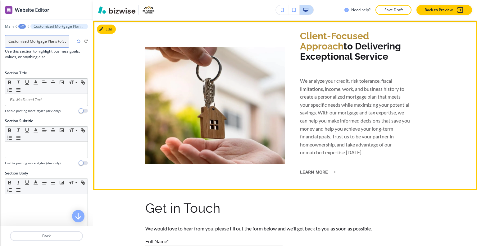
scroll to position [0, 66]
drag, startPoint x: 8, startPoint y: 40, endPoint x: 138, endPoint y: 50, distance: 130.6
click at [140, 50] on div "Website Editor Main +2 Customized Mortgage Plans to Suit Your Financial Situati…" at bounding box center [238, 123] width 477 height 246
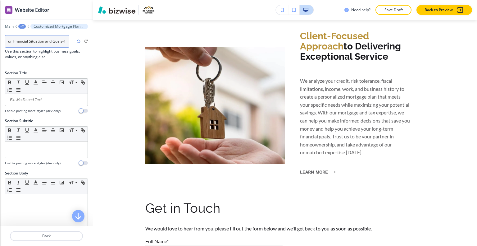
paste input "lient-Focused Approach to Delivering Exceptional Service"
type input "Client-Focused Approach to Delivering Exceptional Service"
click at [48, 242] on div at bounding box center [46, 243] width 93 height 5
click at [47, 238] on p "Back" at bounding box center [47, 236] width 72 height 6
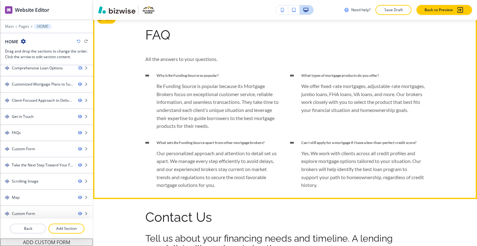
scroll to position [3165, 0]
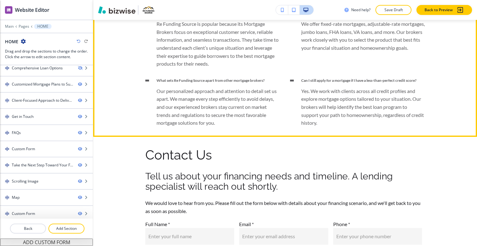
click at [145, 80] on div at bounding box center [147, 81] width 4 height 2
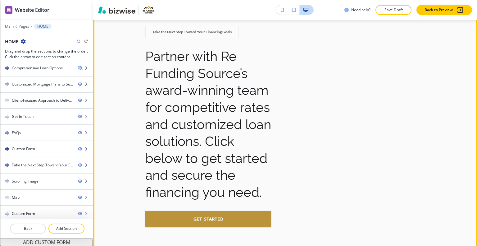
scroll to position [3445, 0]
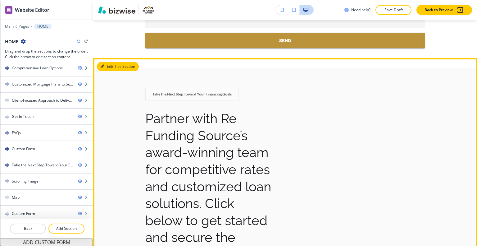
click at [106, 65] on button "Edit This Section" at bounding box center [118, 66] width 42 height 9
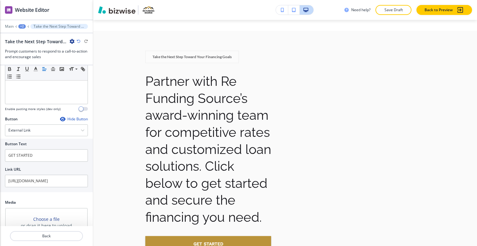
scroll to position [160, 0]
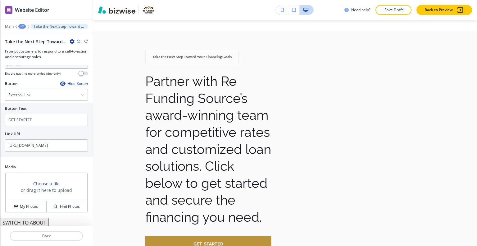
click at [39, 223] on button "SWITCH TO ABOUT" at bounding box center [24, 223] width 49 height 10
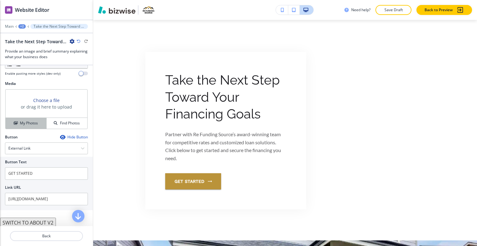
click at [32, 124] on h4 "My Photos" at bounding box center [29, 123] width 18 height 6
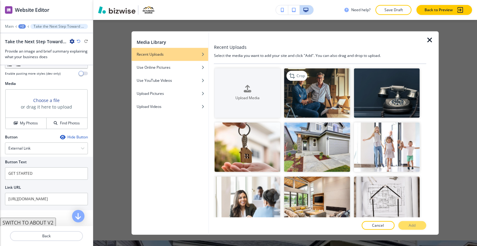
click at [316, 105] on img "button" at bounding box center [317, 92] width 66 height 49
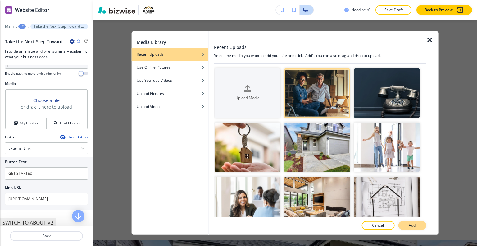
click at [411, 222] on button "Add" at bounding box center [412, 225] width 28 height 9
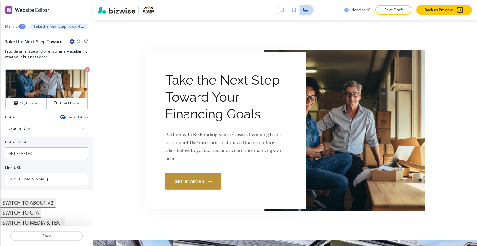
click at [38, 200] on button "SWITCH TO ABOUT V2" at bounding box center [28, 203] width 56 height 10
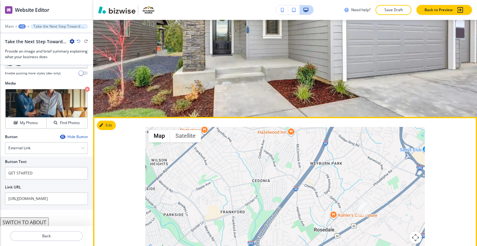
scroll to position [3793, 0]
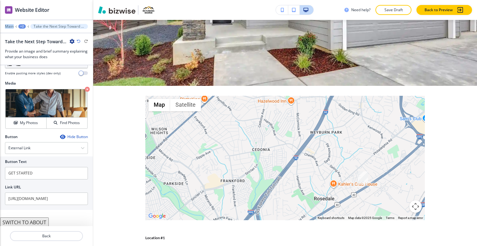
click at [20, 24] on div "Website Editor Main +2 Take the Next Step Toward Your Financing Goals Take the …" at bounding box center [46, 32] width 93 height 65
click at [21, 25] on div "+2" at bounding box center [21, 26] width 7 height 4
click at [30, 45] on p "HOME" at bounding box center [38, 47] width 32 height 6
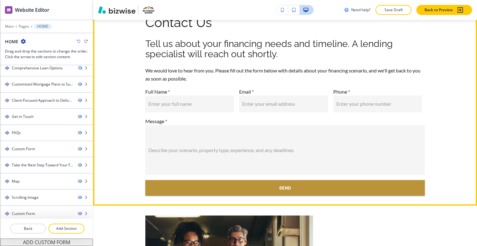
scroll to position [3235, 0]
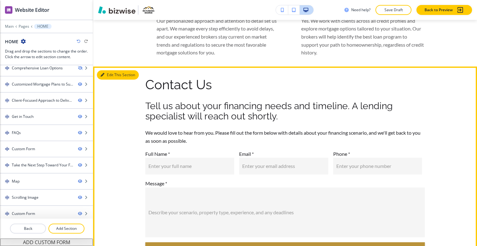
click at [111, 73] on button "Edit This Section" at bounding box center [118, 74] width 42 height 9
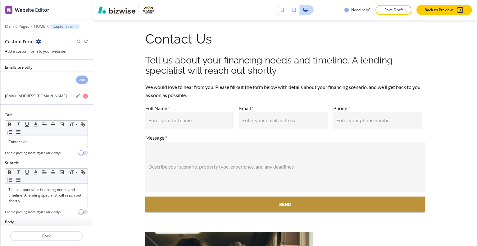
click at [39, 41] on icon "button" at bounding box center [38, 41] width 5 height 5
click at [52, 71] on p "Delete Section" at bounding box center [56, 74] width 32 height 6
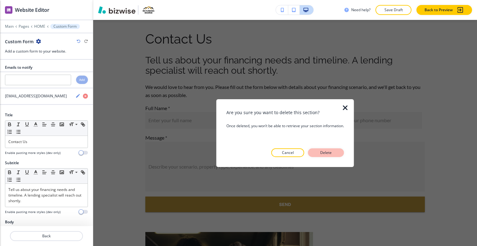
click at [340, 153] on button "Delete" at bounding box center [326, 152] width 36 height 9
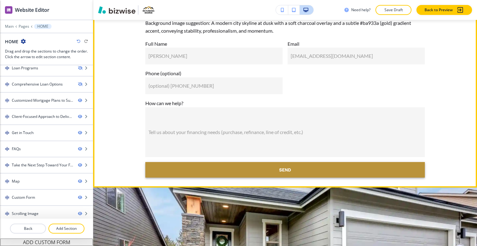
scroll to position [3686, 0]
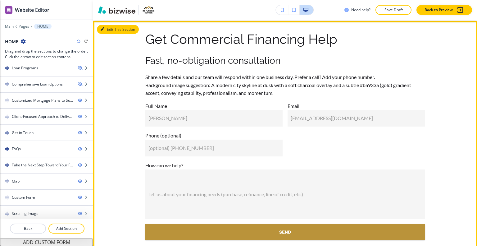
click at [112, 34] on button "Edit This Section" at bounding box center [118, 29] width 42 height 9
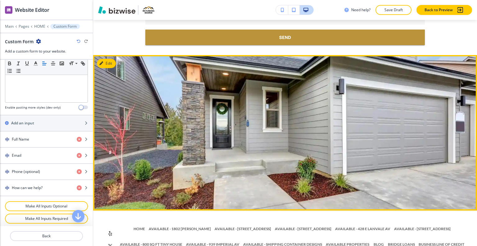
scroll to position [3935, 0]
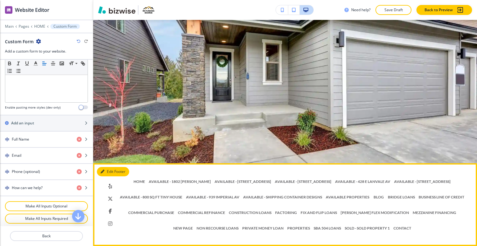
click at [111, 171] on button "Edit Footer" at bounding box center [113, 171] width 32 height 9
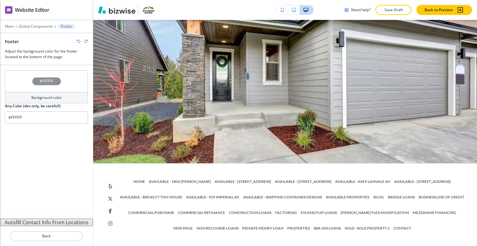
click at [50, 222] on button "Autofill Contact Info From Locations" at bounding box center [46, 222] width 93 height 7
click at [43, 235] on p "Back" at bounding box center [47, 236] width 72 height 6
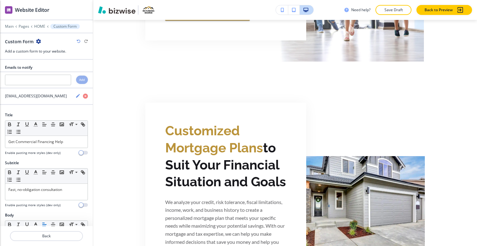
scroll to position [0, 0]
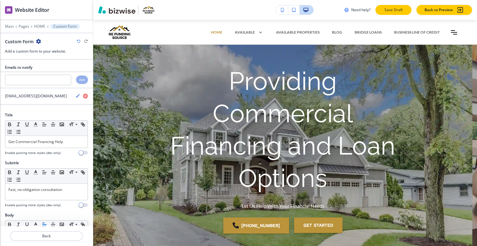
click at [395, 7] on p "Save Draft" at bounding box center [394, 10] width 20 height 6
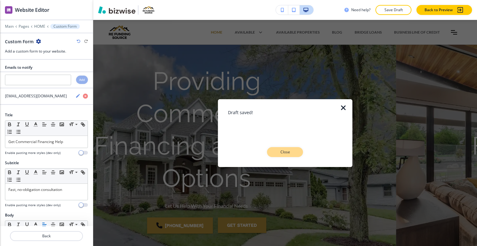
click at [288, 151] on p "Close" at bounding box center [285, 152] width 20 height 6
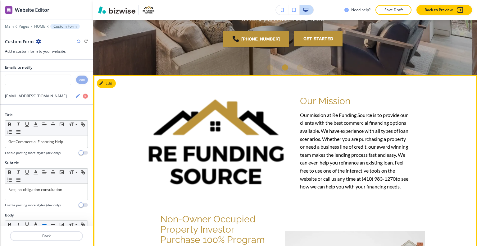
scroll to position [218, 0]
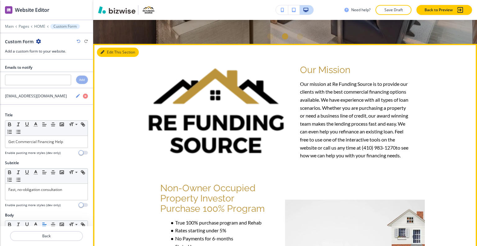
click at [110, 52] on button "Edit This Section" at bounding box center [118, 52] width 42 height 9
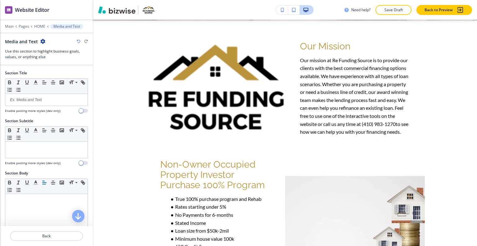
scroll to position [134, 0]
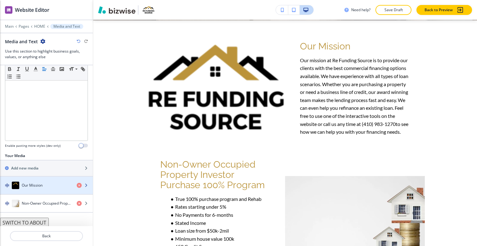
click at [31, 183] on h4 "Our Mission" at bounding box center [32, 185] width 21 height 6
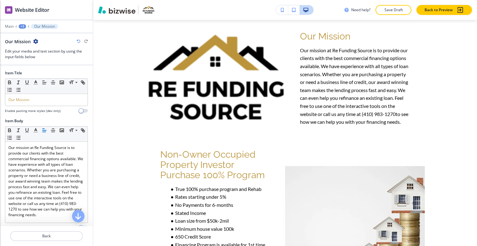
scroll to position [90, 0]
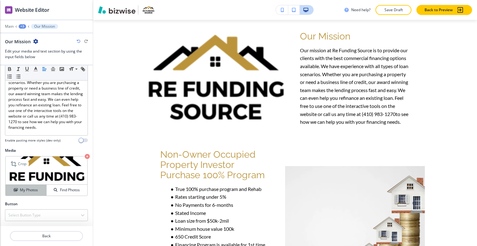
click at [27, 193] on button "My Photos" at bounding box center [26, 190] width 41 height 11
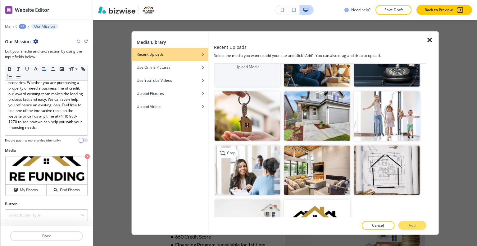
scroll to position [62, 0]
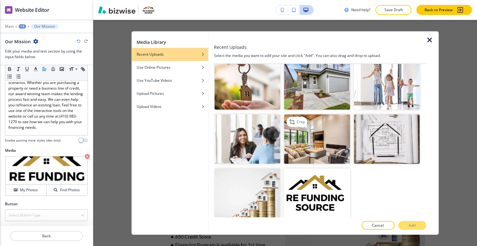
click at [302, 137] on img "button" at bounding box center [317, 138] width 66 height 49
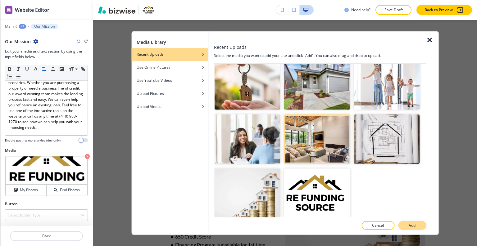
click at [407, 228] on button "Add" at bounding box center [412, 225] width 28 height 9
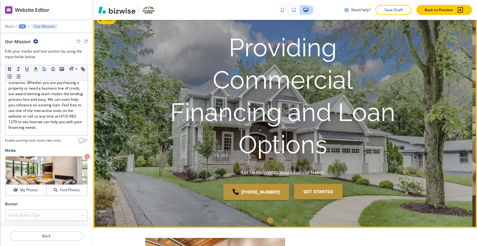
scroll to position [0, 0]
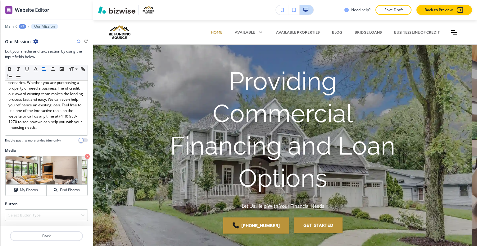
click at [398, 16] on div "Need help? Save Draft Back to Preview" at bounding box center [285, 10] width 384 height 20
click at [398, 7] on p "Save Draft" at bounding box center [394, 10] width 20 height 6
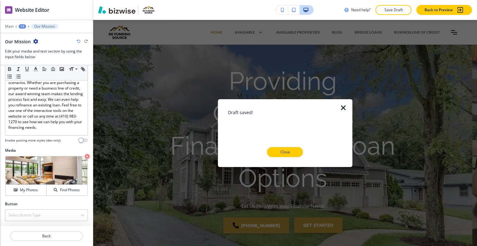
click at [303, 151] on div "Close" at bounding box center [285, 152] width 115 height 10
click at [298, 149] on button "Close" at bounding box center [285, 152] width 36 height 10
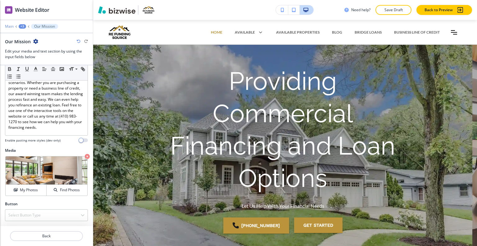
click at [10, 24] on p "Main" at bounding box center [9, 26] width 9 height 4
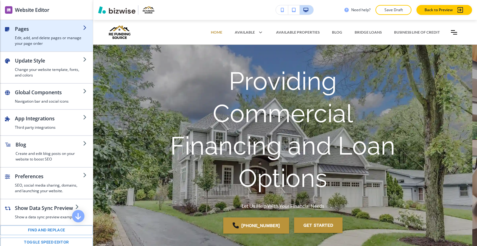
click at [21, 34] on div "button" at bounding box center [49, 34] width 68 height 2
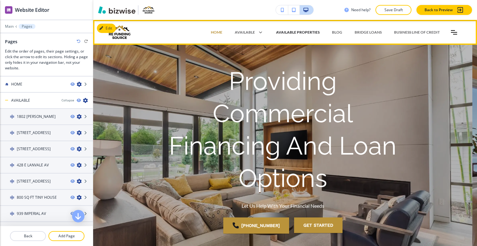
click at [292, 31] on p "AVAILABLE PROPERTIES" at bounding box center [298, 33] width 44 height 6
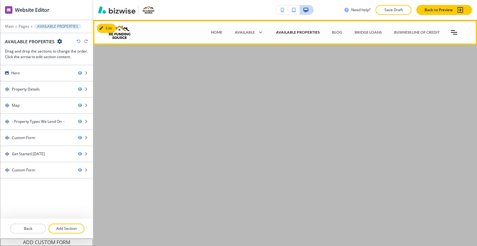
click at [292, 31] on p "AVAILABLE PROPERTIES" at bounding box center [298, 33] width 44 height 6
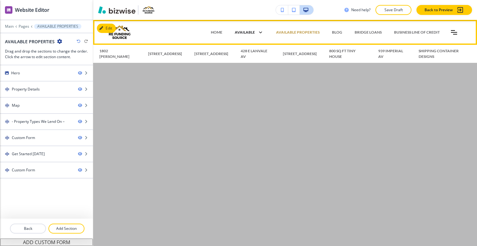
click at [247, 31] on p "AVAILABLE" at bounding box center [245, 33] width 20 height 6
click at [245, 32] on p "AVAILABLE" at bounding box center [245, 33] width 20 height 6
click at [106, 51] on p "1802 [PERSON_NAME]" at bounding box center [117, 53] width 36 height 11
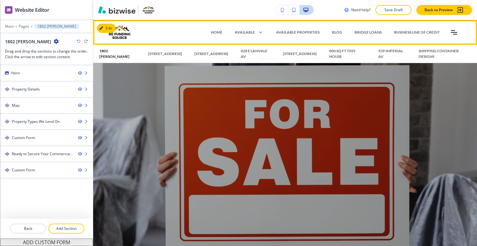
click at [106, 52] on p "1802 [PERSON_NAME]" at bounding box center [117, 53] width 36 height 11
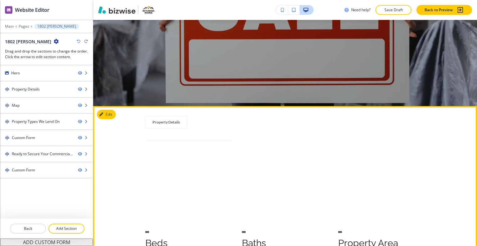
scroll to position [124, 0]
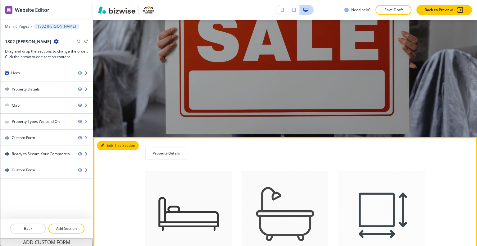
click at [111, 145] on button "Edit This Section" at bounding box center [118, 145] width 42 height 9
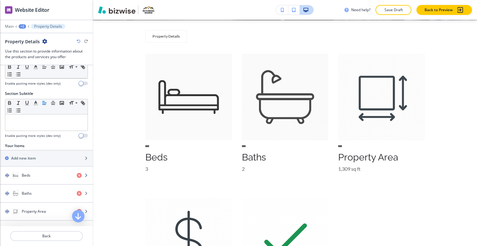
scroll to position [0, 0]
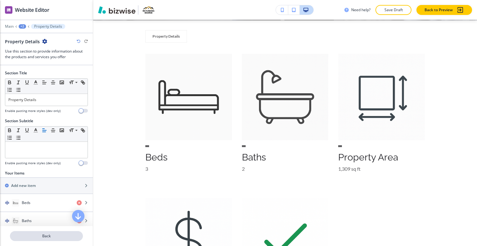
click at [38, 239] on button "Back" at bounding box center [46, 236] width 73 height 10
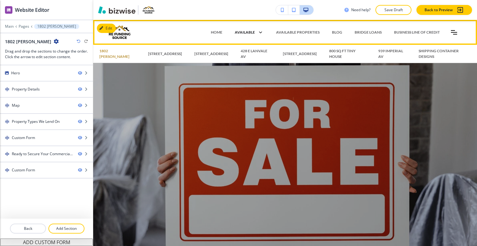
click at [243, 30] on p "AVAILABLE" at bounding box center [245, 33] width 20 height 6
click at [244, 32] on p "AVAILABLE" at bounding box center [245, 33] width 20 height 6
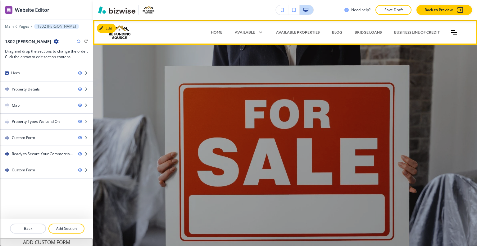
click at [451, 32] on icon "Toggle hamburger navigation menu" at bounding box center [454, 32] width 6 height 4
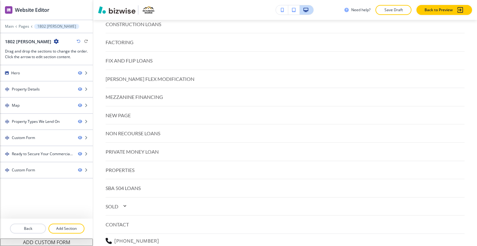
scroll to position [161, 0]
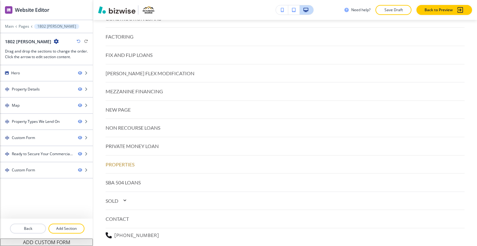
click at [124, 161] on p "PROPERTIES" at bounding box center [120, 164] width 29 height 8
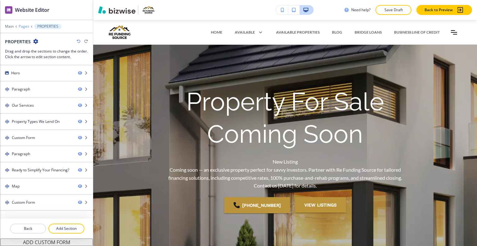
click at [26, 25] on p "Pages" at bounding box center [24, 26] width 11 height 4
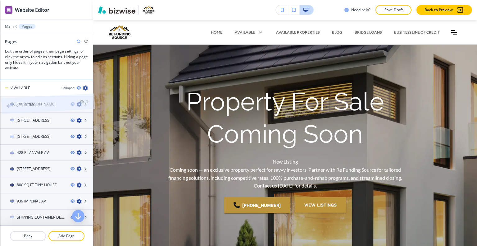
scroll to position [0, 0]
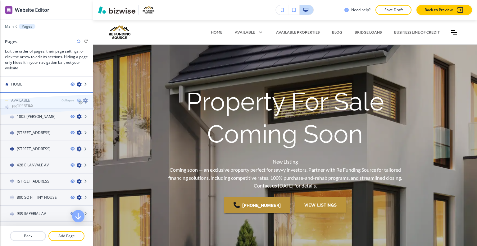
drag, startPoint x: 32, startPoint y: 194, endPoint x: 32, endPoint y: 99, distance: 94.2
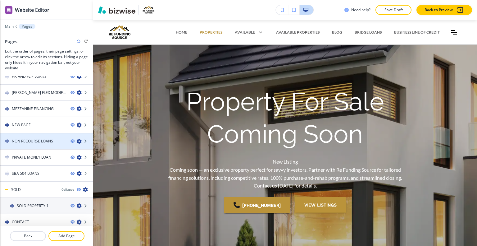
scroll to position [284, 0]
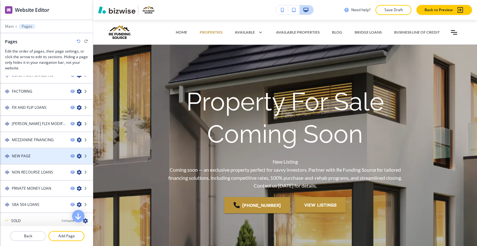
click at [51, 154] on div "NEW PAGE" at bounding box center [33, 156] width 66 height 6
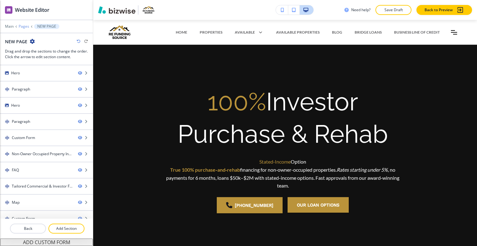
click at [25, 25] on p "Pages" at bounding box center [24, 26] width 11 height 4
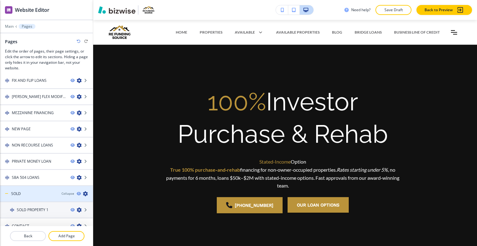
scroll to position [315, 0]
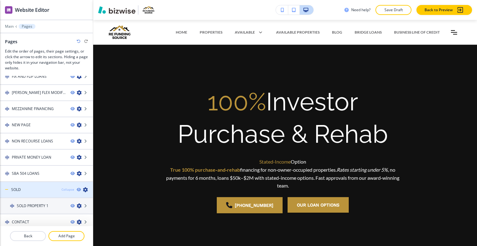
click at [62, 187] on div "Collapse" at bounding box center [68, 189] width 13 height 5
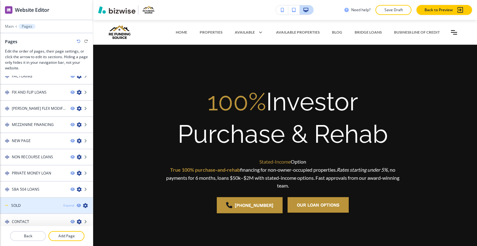
click at [63, 203] on div "Expand" at bounding box center [68, 205] width 11 height 5
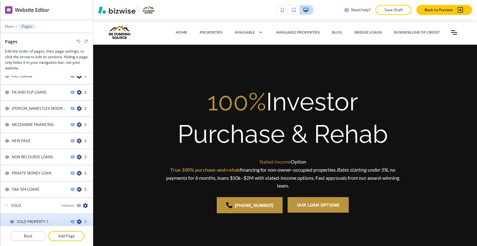
scroll to position [315, 0]
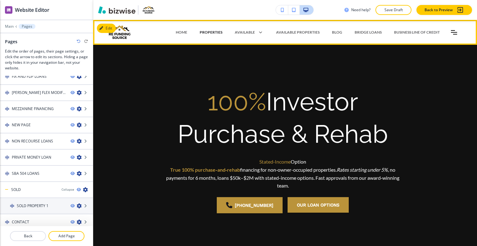
click at [201, 32] on p "PROPERTIES" at bounding box center [211, 33] width 23 height 6
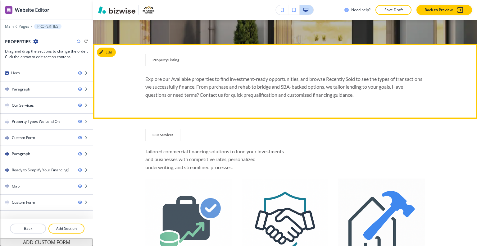
scroll to position [124, 0]
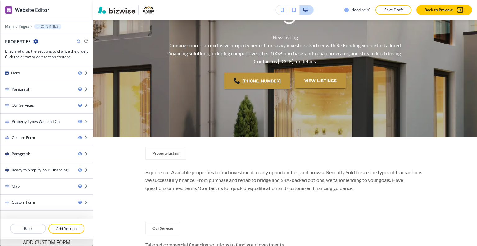
click at [63, 235] on div at bounding box center [46, 235] width 93 height 5
click at [66, 231] on p "Add Section" at bounding box center [66, 229] width 35 height 6
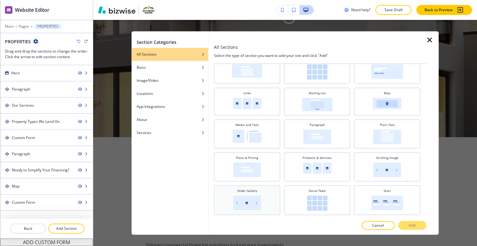
scroll to position [154, 0]
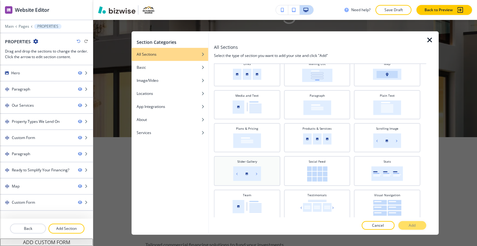
click at [245, 173] on img at bounding box center [247, 173] width 28 height 15
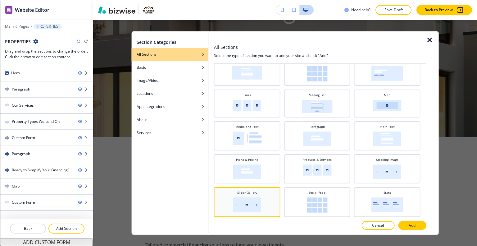
scroll to position [91, 0]
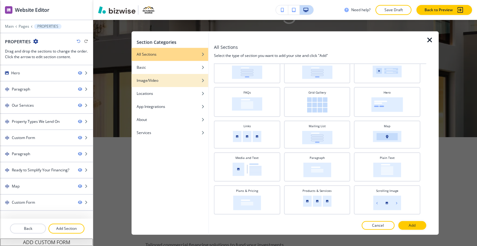
click at [179, 83] on div "button" at bounding box center [170, 85] width 77 height 4
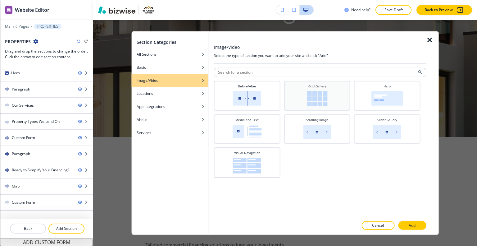
click at [297, 87] on div "Grid Gallery" at bounding box center [317, 95] width 60 height 22
click at [309, 133] on img at bounding box center [317, 131] width 28 height 15
click at [365, 102] on div "Hero" at bounding box center [387, 95] width 60 height 22
click at [372, 130] on div "Slider Gallery" at bounding box center [387, 128] width 60 height 22
click at [418, 227] on button "Add" at bounding box center [412, 225] width 28 height 9
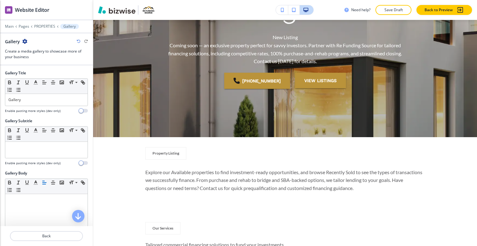
scroll to position [4098, 0]
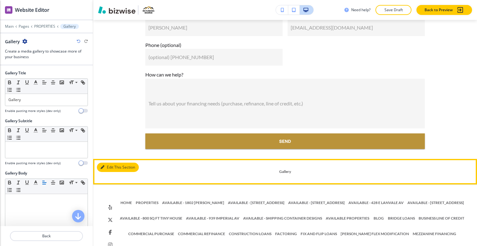
click at [108, 163] on button "Edit This Section" at bounding box center [118, 167] width 42 height 9
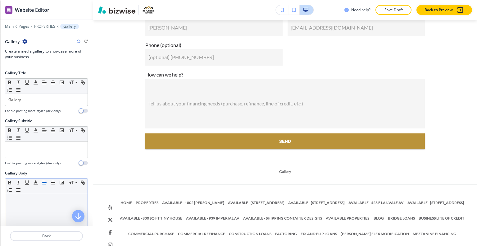
scroll to position [109, 0]
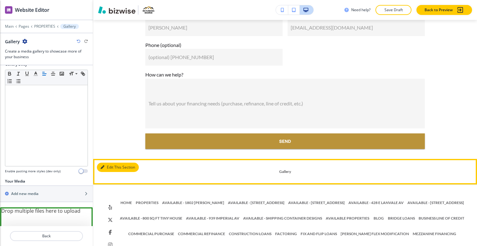
click at [111, 163] on button "Edit This Section" at bounding box center [118, 167] width 42 height 9
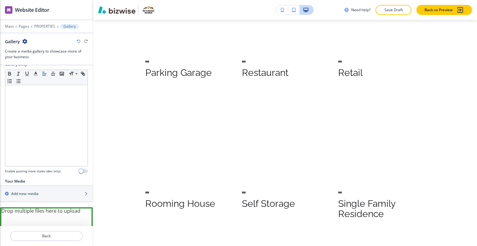
scroll to position [4098, 0]
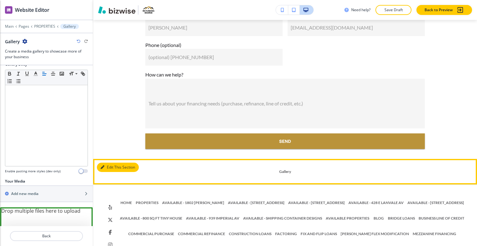
click at [108, 163] on button "Edit This Section" at bounding box center [118, 167] width 42 height 9
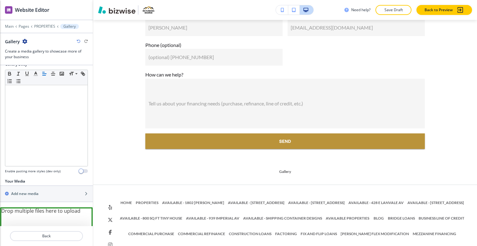
click at [47, 211] on div "Drop multiple files here to upload" at bounding box center [46, 217] width 92 height 20
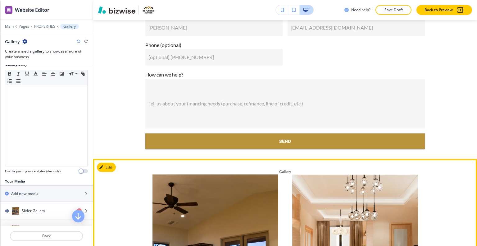
scroll to position [4192, 0]
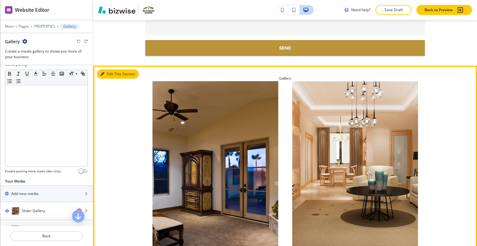
click at [113, 69] on button "Edit This Section" at bounding box center [118, 73] width 42 height 9
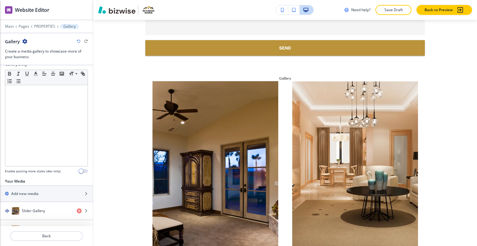
scroll to position [145, 0]
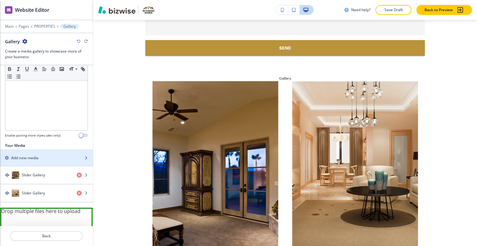
click at [48, 159] on div "Add new media" at bounding box center [39, 158] width 79 height 6
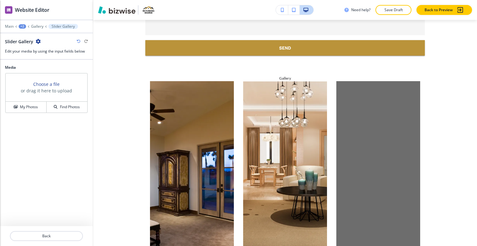
scroll to position [4232, 0]
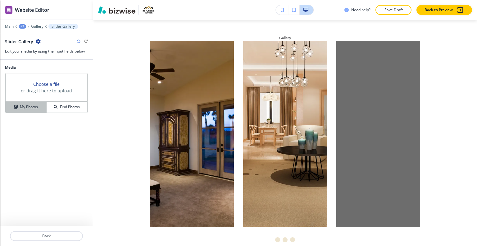
click at [31, 104] on h4 "My Photos" at bounding box center [29, 107] width 18 height 6
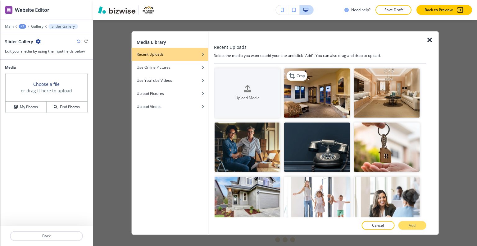
click at [321, 97] on img "button" at bounding box center [317, 92] width 66 height 49
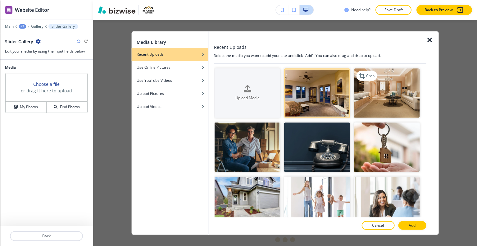
click at [379, 98] on img "button" at bounding box center [387, 92] width 66 height 49
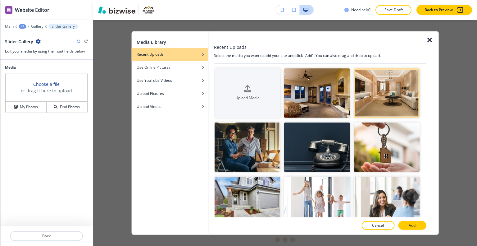
click at [414, 225] on p "Add" at bounding box center [412, 226] width 7 height 6
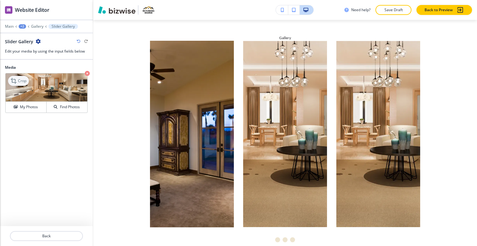
click at [19, 82] on p "Crop" at bounding box center [22, 81] width 8 height 6
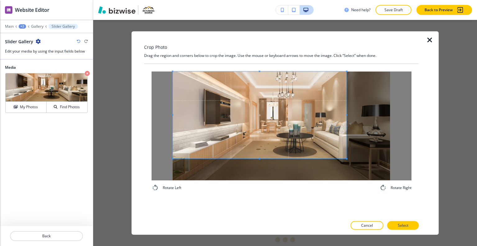
click at [215, 93] on span at bounding box center [260, 114] width 174 height 87
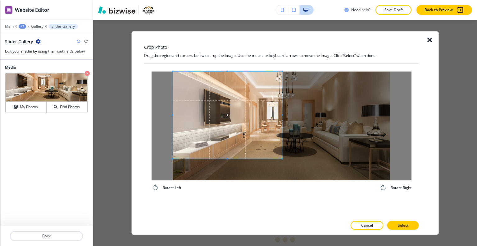
click at [283, 111] on span at bounding box center [283, 114] width 2 height 87
click at [177, 117] on div at bounding box center [230, 114] width 106 height 87
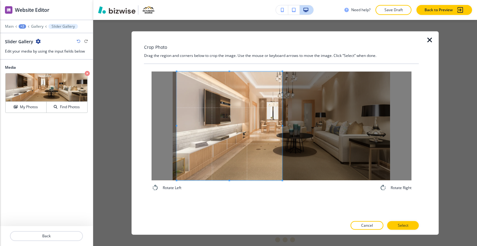
click at [225, 189] on div "Rotate Left Rotate Right" at bounding box center [282, 131] width 260 height 120
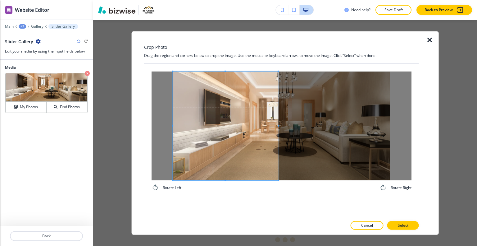
click at [220, 146] on span at bounding box center [226, 125] width 106 height 109
click at [238, 149] on span at bounding box center [227, 125] width 106 height 109
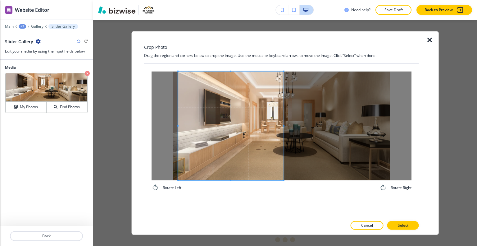
click at [248, 149] on span at bounding box center [231, 125] width 106 height 109
click at [399, 223] on p "Select" at bounding box center [403, 226] width 11 height 6
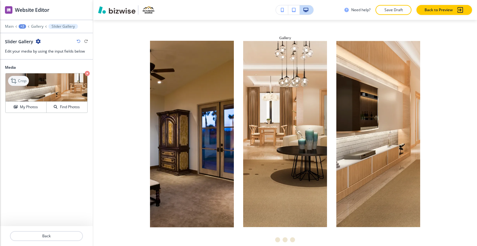
click at [25, 82] on p "Crop" at bounding box center [22, 81] width 8 height 6
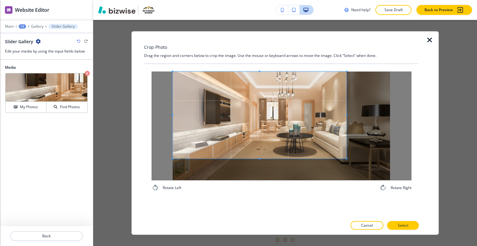
click at [233, 100] on span at bounding box center [260, 114] width 174 height 87
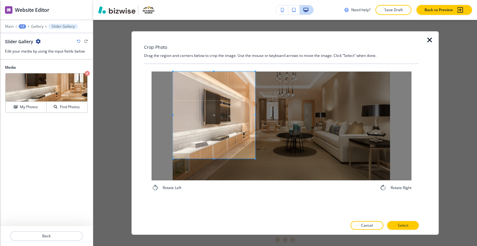
click at [255, 106] on span at bounding box center [256, 114] width 2 height 87
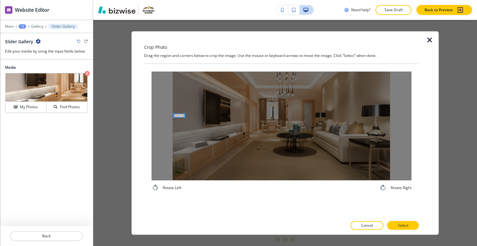
click at [182, 116] on div at bounding box center [282, 125] width 260 height 109
click at [383, 226] on button "Cancel" at bounding box center [367, 225] width 33 height 9
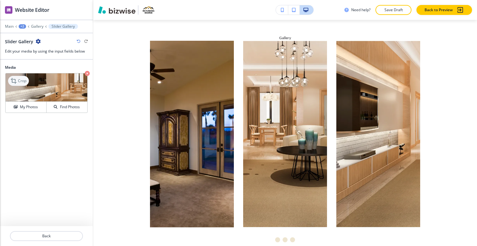
click at [24, 83] on p "Crop" at bounding box center [22, 81] width 8 height 6
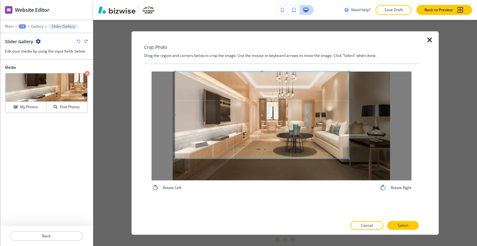
click at [228, 104] on span at bounding box center [262, 114] width 174 height 87
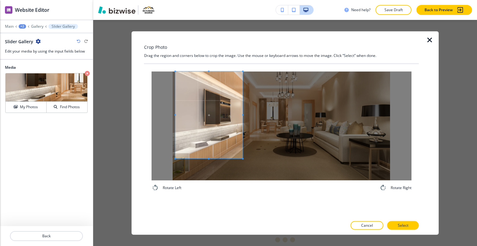
click at [243, 107] on div at bounding box center [209, 114] width 67 height 87
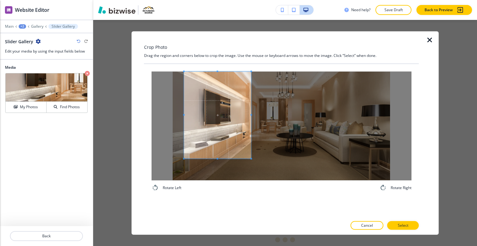
click at [230, 118] on span at bounding box center [217, 114] width 67 height 87
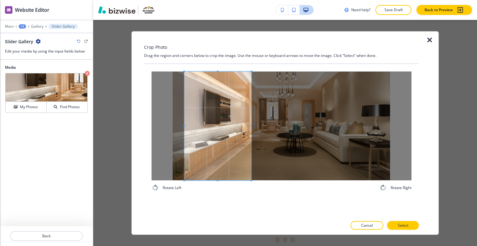
click at [214, 186] on div "Rotate Left Rotate Right" at bounding box center [282, 131] width 260 height 120
click at [413, 226] on button "Select" at bounding box center [404, 225] width 32 height 9
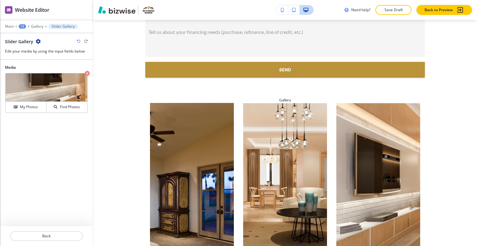
scroll to position [4139, 0]
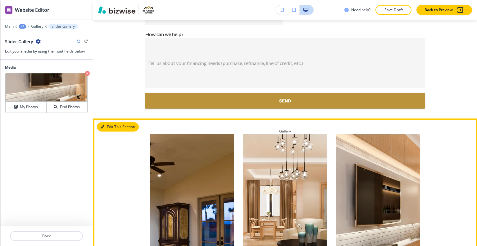
click at [112, 122] on button "Edit This Section" at bounding box center [118, 126] width 42 height 9
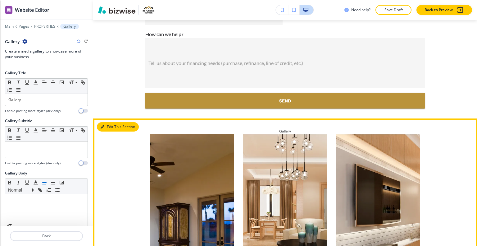
scroll to position [4216, 0]
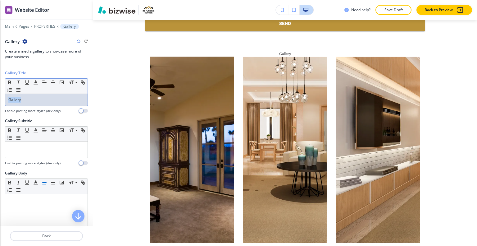
drag, startPoint x: 42, startPoint y: 99, endPoint x: 0, endPoint y: 95, distance: 42.5
click at [0, 95] on div "Gallery Title Small Normal Large Huge Gallery Enable pasting more styles (dev o…" at bounding box center [46, 94] width 93 height 48
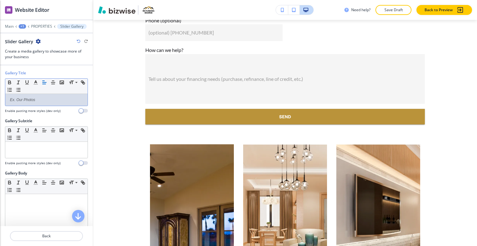
scroll to position [124, 0]
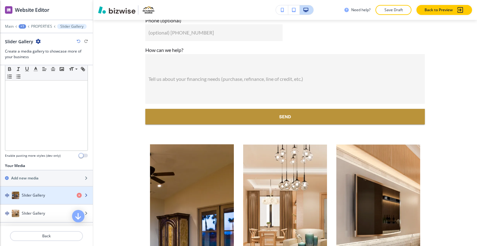
click at [37, 187] on div "button" at bounding box center [46, 189] width 93 height 5
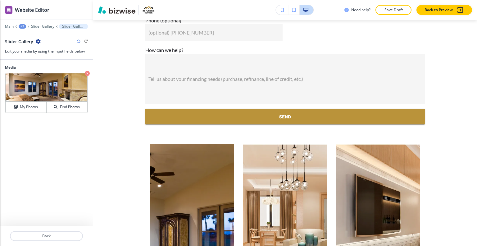
scroll to position [4226, 0]
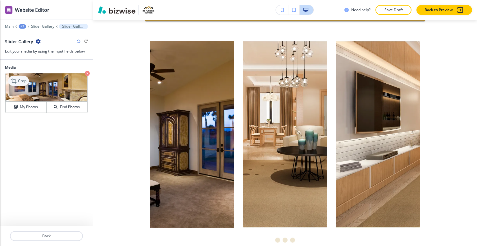
click at [23, 82] on p "Crop" at bounding box center [22, 81] width 8 height 6
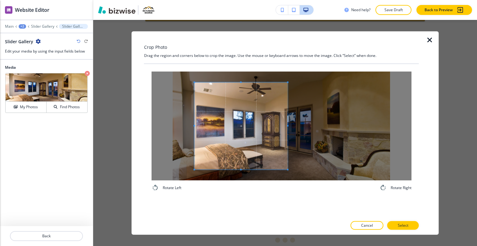
click at [288, 114] on div at bounding box center [241, 125] width 93 height 87
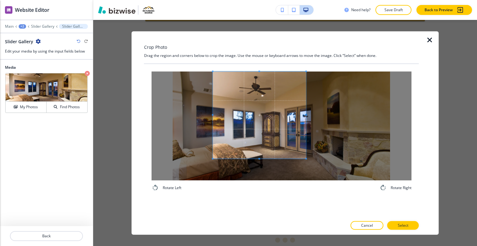
click at [275, 116] on span at bounding box center [259, 114] width 93 height 87
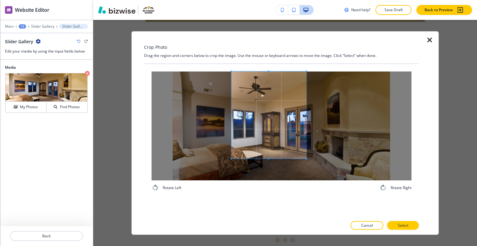
click at [231, 117] on span at bounding box center [232, 114] width 2 height 87
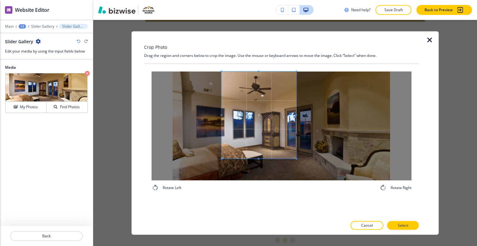
click at [292, 127] on span at bounding box center [259, 114] width 75 height 87
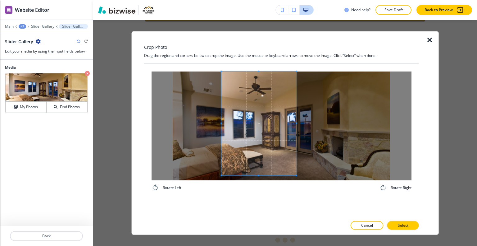
click at [253, 186] on div "Rotate Left Rotate Right" at bounding box center [282, 131] width 260 height 120
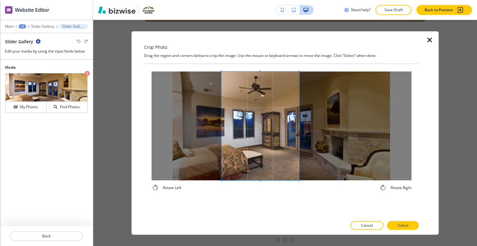
click at [299, 127] on div at bounding box center [261, 125] width 78 height 109
click at [405, 226] on p "Select" at bounding box center [403, 226] width 11 height 6
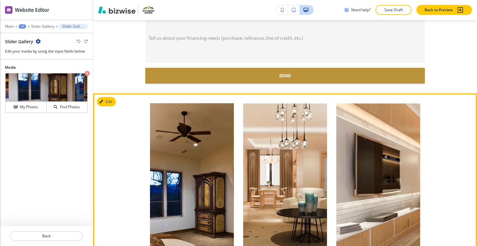
scroll to position [4133, 0]
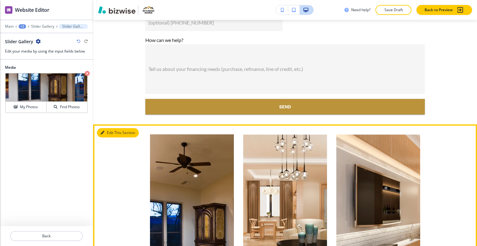
click at [110, 128] on button "Edit This Section" at bounding box center [118, 132] width 42 height 9
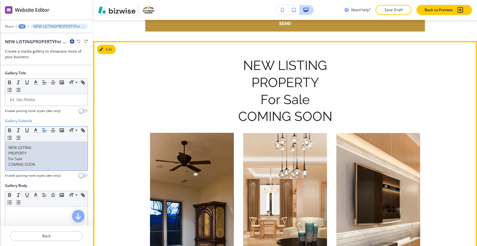
scroll to position [4185, 0]
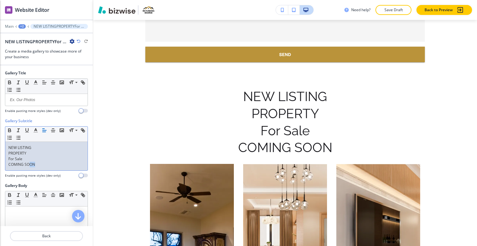
drag, startPoint x: 40, startPoint y: 165, endPoint x: 29, endPoint y: 165, distance: 11.8
click at [29, 165] on p "COMING SOON" at bounding box center [46, 165] width 76 height 6
click at [21, 158] on p "For Sale" at bounding box center [46, 159] width 76 height 6
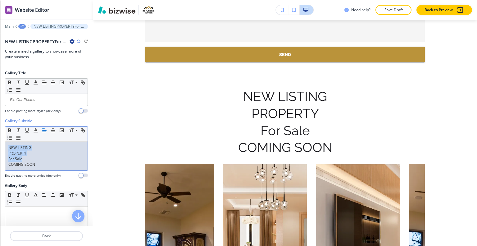
drag, startPoint x: 23, startPoint y: 158, endPoint x: 14, endPoint y: 147, distance: 14.1
click at [8, 144] on div "NEW LISTING PROPERTY For Sale COMING SOON" at bounding box center [46, 156] width 82 height 29
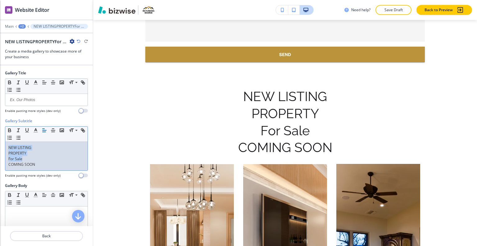
copy div "NEW LISTING PROPERTY For Sale"
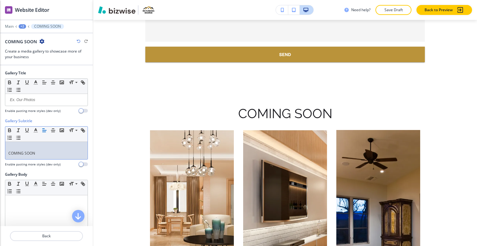
click at [9, 150] on p "COMING SOON" at bounding box center [46, 153] width 76 height 6
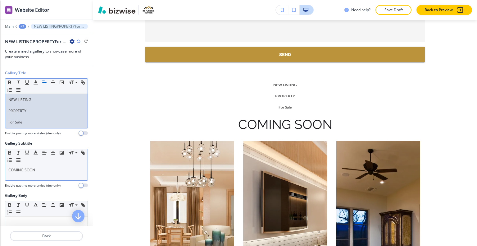
scroll to position [0, 0]
click at [11, 110] on p "PROPERTY" at bounding box center [46, 111] width 76 height 6
click at [9, 109] on p "PROPERTY" at bounding box center [46, 111] width 76 height 6
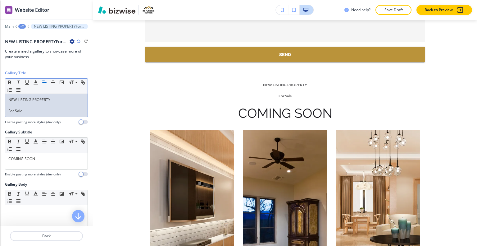
click at [8, 112] on p "For Sale" at bounding box center [46, 111] width 76 height 6
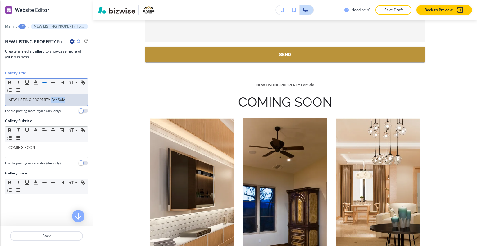
drag, startPoint x: 73, startPoint y: 98, endPoint x: 52, endPoint y: 95, distance: 21.4
click at [52, 95] on div "NEW LISTING PROPERTY For Sale" at bounding box center [46, 100] width 82 height 12
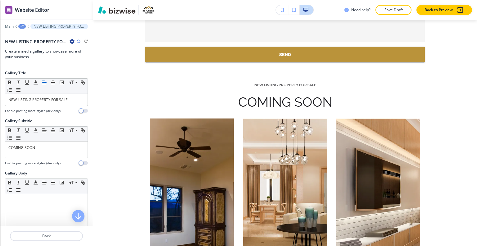
click at [22, 25] on div "+2" at bounding box center [21, 26] width 7 height 4
click at [27, 46] on p "PROPERTIES" at bounding box center [38, 47] width 32 height 6
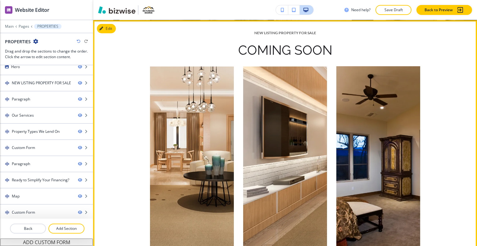
scroll to position [334, 0]
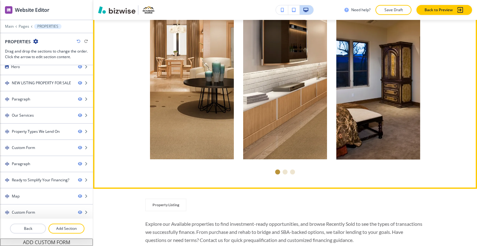
click at [278, 171] on li "Go to slide 1" at bounding box center [277, 171] width 7 height 7
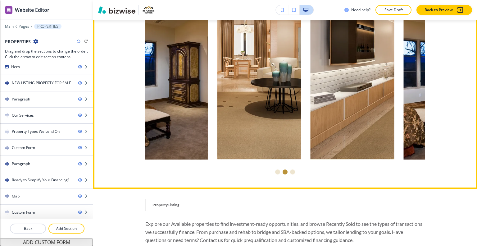
click at [282, 173] on li "Go to slide 2" at bounding box center [285, 171] width 7 height 7
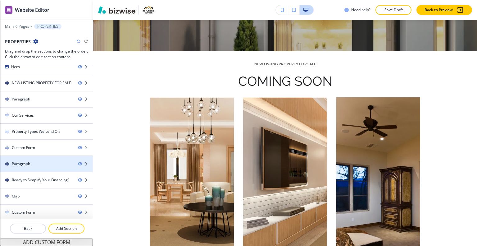
scroll to position [241, 0]
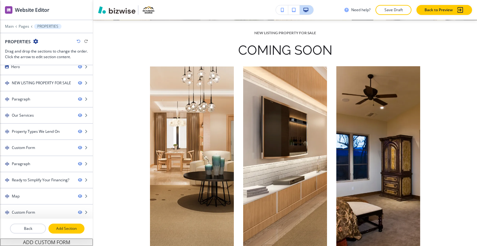
click at [69, 230] on p "Add Section" at bounding box center [66, 229] width 35 height 6
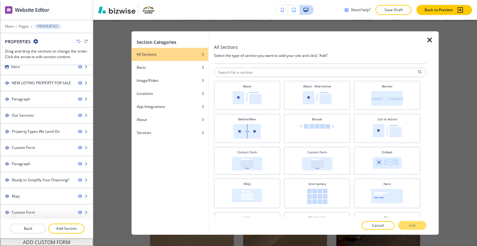
click at [428, 36] on icon "button" at bounding box center [429, 39] width 7 height 7
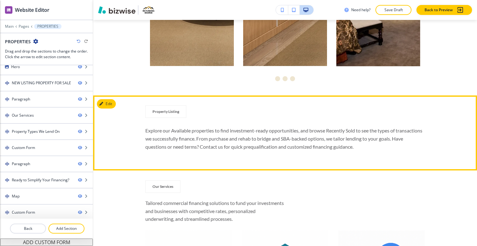
scroll to position [521, 0]
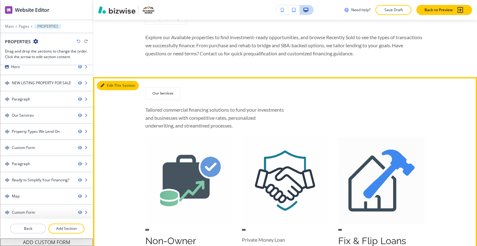
click at [110, 86] on button "Edit This Section" at bounding box center [118, 85] width 42 height 9
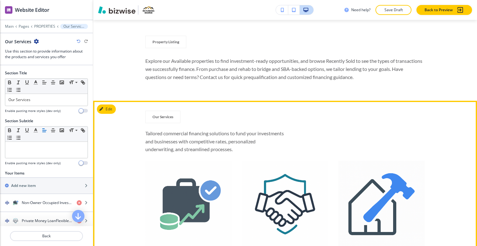
scroll to position [466, 0]
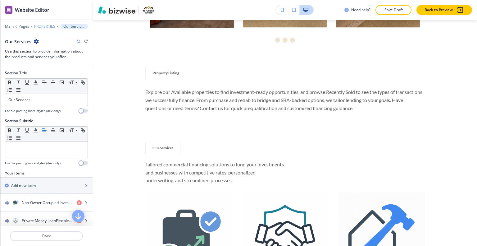
click at [51, 25] on p "PROPERTIES" at bounding box center [44, 26] width 21 height 4
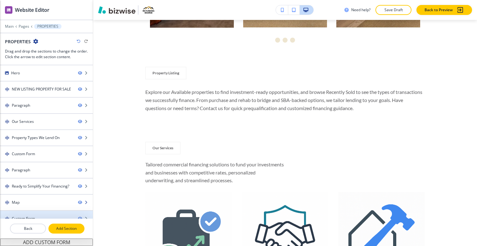
scroll to position [6, 0]
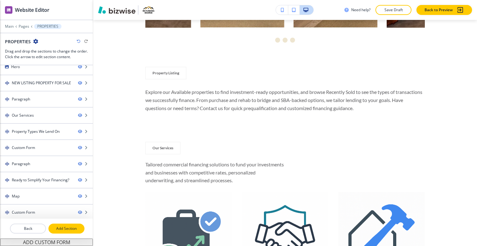
click at [57, 226] on p "Add Section" at bounding box center [66, 229] width 35 height 6
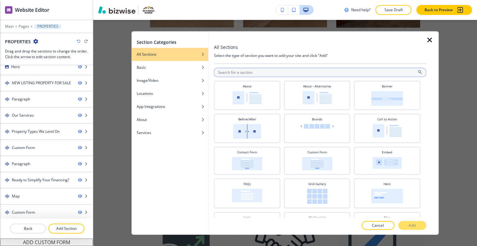
click at [222, 69] on input "text" at bounding box center [320, 71] width 213 height 9
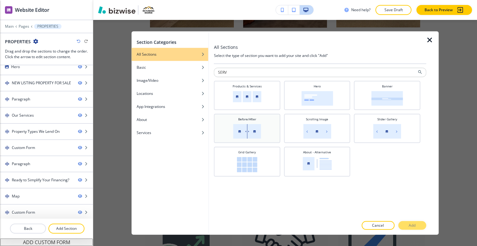
type input "SERV"
click at [266, 128] on div "Before/After" at bounding box center [247, 128] width 60 height 22
click at [212, 83] on div at bounding box center [211, 132] width 5 height 203
click at [232, 88] on div "Products & Services" at bounding box center [247, 95] width 60 height 22
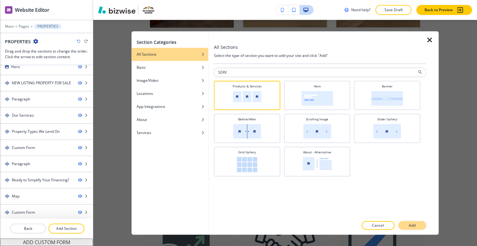
click at [407, 223] on button "Add" at bounding box center [412, 225] width 28 height 9
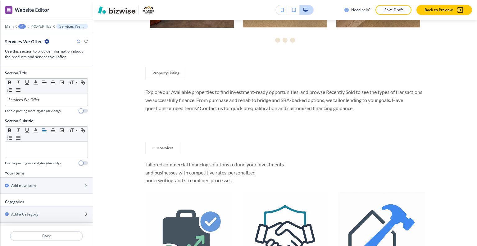
scroll to position [4380, 0]
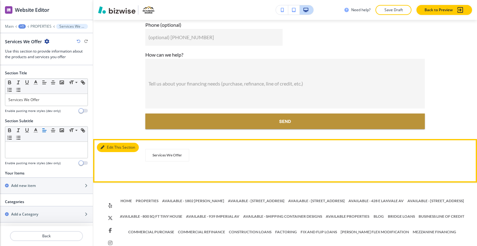
click at [114, 143] on button "Edit This Section" at bounding box center [118, 147] width 42 height 9
click at [111, 143] on button "Edit This Section" at bounding box center [118, 147] width 42 height 9
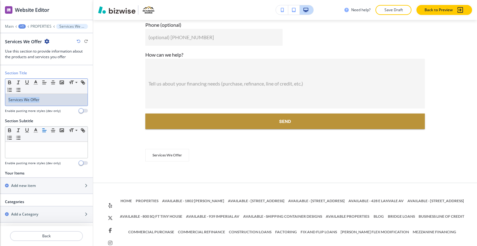
drag, startPoint x: 53, startPoint y: 97, endPoint x: 36, endPoint y: 104, distance: 18.5
click at [2, 95] on div "Section Title Small Normal Large Huge Services We Offer Enable pasting more sty…" at bounding box center [46, 94] width 93 height 48
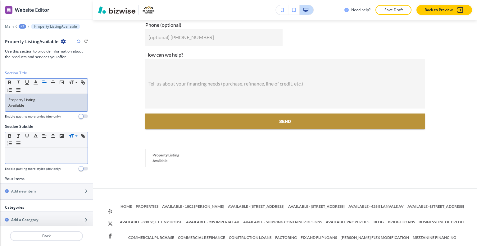
scroll to position [0, 0]
click at [8, 102] on p "Property Listing" at bounding box center [46, 100] width 76 height 6
click at [8, 104] on p "Available" at bounding box center [46, 106] width 76 height 6
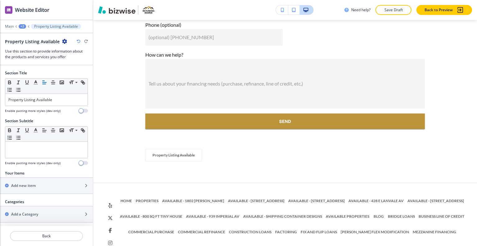
click at [21, 27] on div "+2" at bounding box center [22, 26] width 7 height 4
click at [25, 45] on p "PROPERTIES" at bounding box center [39, 47] width 32 height 6
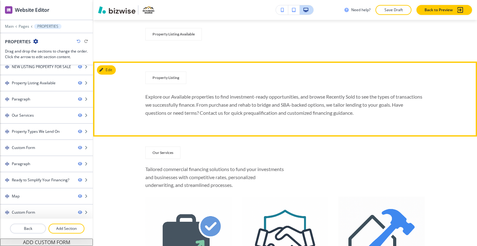
scroll to position [443, 0]
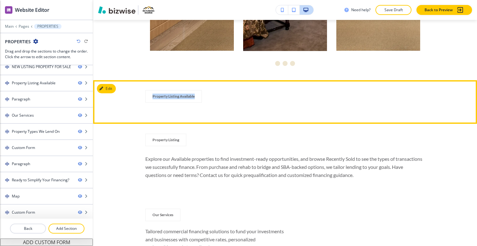
drag, startPoint x: 202, startPoint y: 99, endPoint x: 144, endPoint y: 98, distance: 58.1
click at [145, 98] on div "Property Listing Available" at bounding box center [215, 98] width 140 height 16
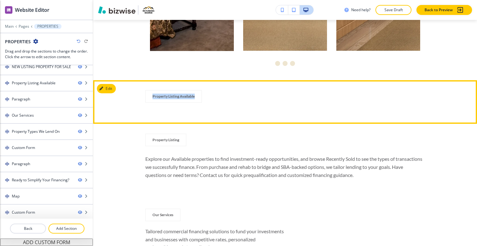
copy p "Property Listing Available"
click at [109, 89] on button "Edit This Section" at bounding box center [118, 88] width 42 height 9
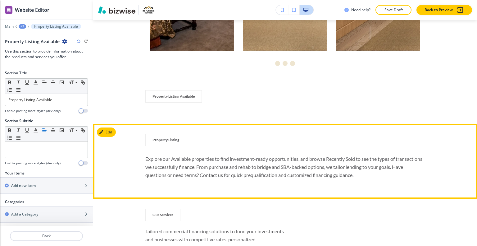
scroll to position [505, 0]
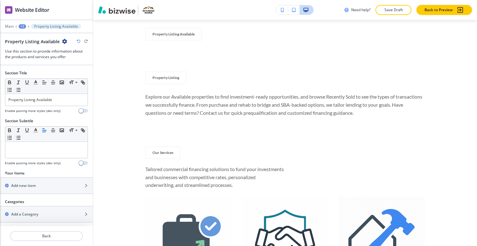
click at [65, 40] on icon "button" at bounding box center [64, 41] width 5 height 5
click at [81, 70] on button "Delete Section" at bounding box center [81, 73] width 40 height 11
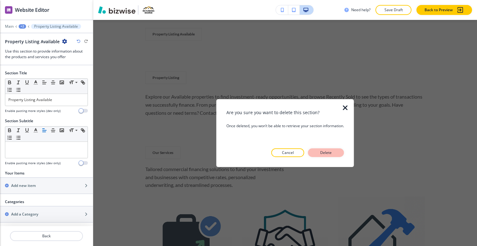
click at [327, 155] on button "Delete" at bounding box center [326, 152] width 36 height 9
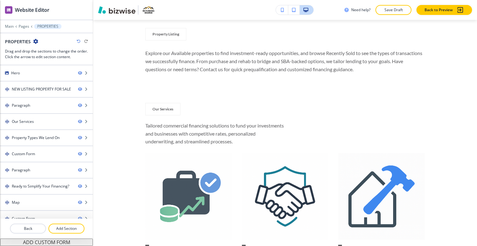
scroll to position [462, 0]
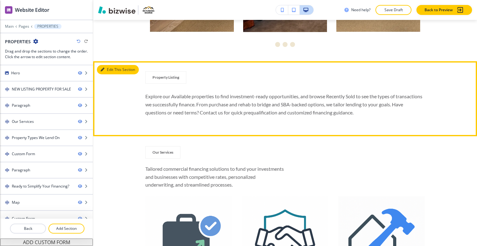
click at [106, 69] on button "Edit This Section" at bounding box center [118, 69] width 42 height 9
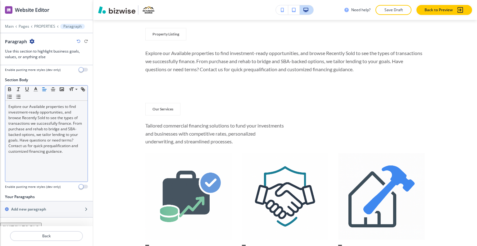
scroll to position [98, 0]
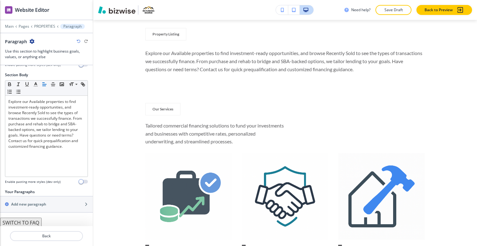
click at [34, 221] on button "SWITCH TO FAQ" at bounding box center [21, 223] width 42 height 10
click at [35, 222] on button "SWITCH TO PARAGRAPHS" at bounding box center [32, 223] width 64 height 10
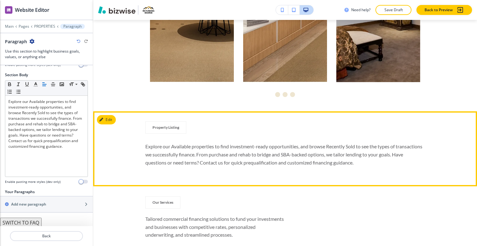
scroll to position [381, 0]
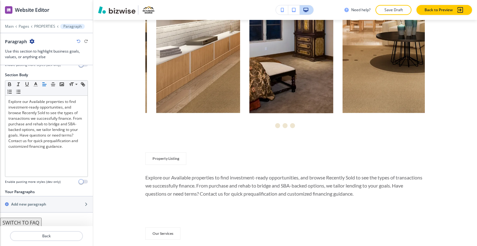
click at [78, 41] on icon "button" at bounding box center [79, 41] width 4 height 4
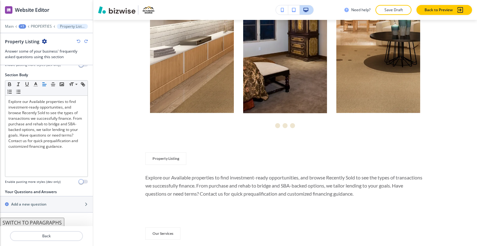
click at [78, 41] on icon "button" at bounding box center [79, 41] width 4 height 4
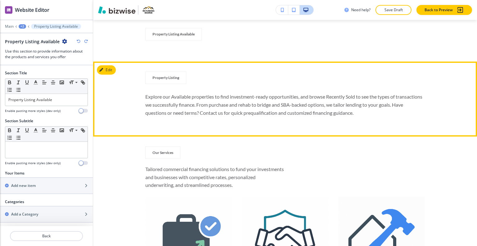
scroll to position [443, 0]
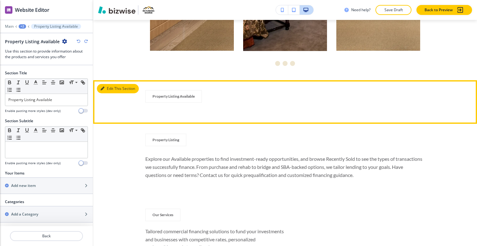
click at [109, 89] on button "Edit This Section" at bounding box center [118, 88] width 42 height 9
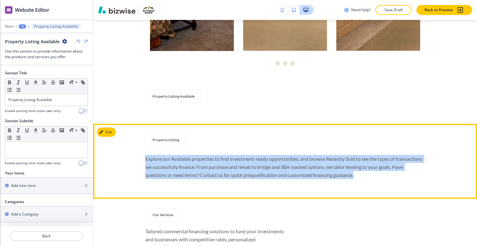
drag, startPoint x: 375, startPoint y: 177, endPoint x: 151, endPoint y: 161, distance: 224.7
click at [142, 160] on div "Property Listing Explore our Available properties to find investment-ready oppo…" at bounding box center [285, 161] width 384 height 55
copy p "Explore our Available properties to find investment-ready opportunities, and br…"
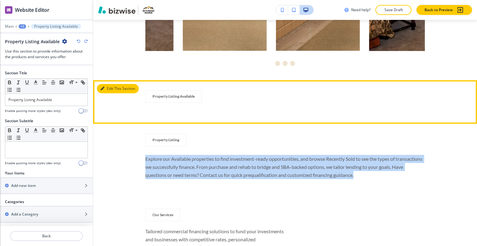
click at [109, 89] on button "Edit This Section" at bounding box center [118, 88] width 42 height 9
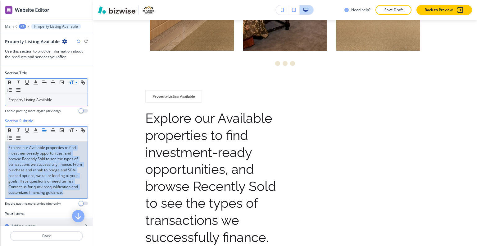
drag, startPoint x: 44, startPoint y: 201, endPoint x: 0, endPoint y: 129, distance: 84.5
click at [0, 129] on div "Section Subtitle Small Normal Large Huge Explore our Available properties to fi…" at bounding box center [46, 164] width 93 height 93
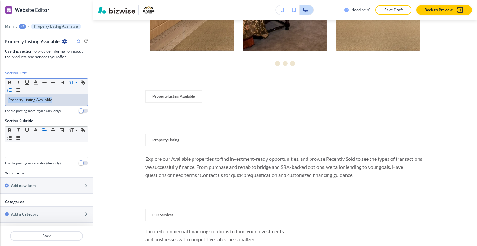
drag, startPoint x: 66, startPoint y: 97, endPoint x: 17, endPoint y: 92, distance: 49.4
click at [1, 92] on div "Section Title Small Normal Large Huge Property Listing Available Enable pasting…" at bounding box center [46, 94] width 93 height 48
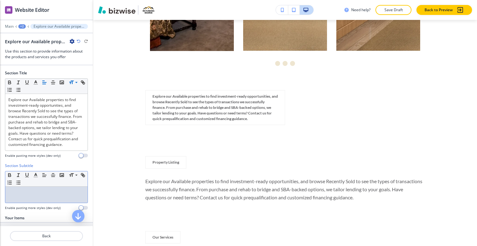
click at [30, 193] on div at bounding box center [46, 195] width 82 height 16
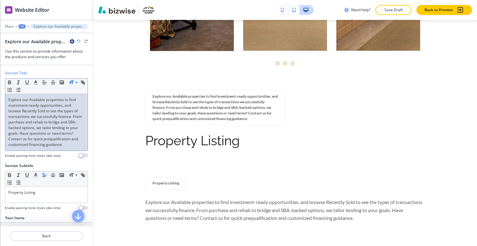
click at [50, 142] on p "Explore our Available properties to find investment-ready opportunities, and br…" at bounding box center [46, 122] width 76 height 50
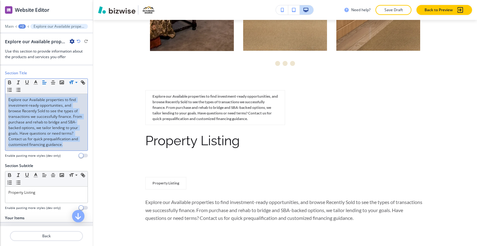
drag, startPoint x: 44, startPoint y: 150, endPoint x: 0, endPoint y: 86, distance: 77.2
click at [0, 86] on div "Section Title Small Normal Large Huge Explore our Available properties to find …" at bounding box center [46, 116] width 93 height 93
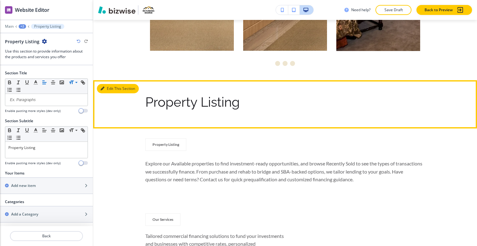
click at [111, 91] on button "Edit This Section" at bounding box center [118, 88] width 42 height 9
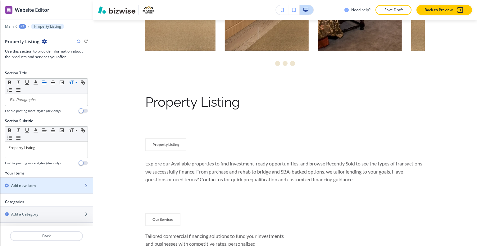
click at [47, 180] on div "button" at bounding box center [46, 180] width 93 height 5
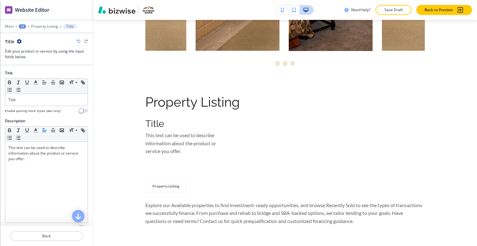
scroll to position [543, 0]
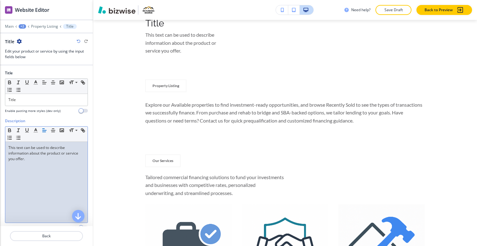
click at [47, 166] on div "This text can be used to describe information about the product or service you …" at bounding box center [46, 182] width 82 height 81
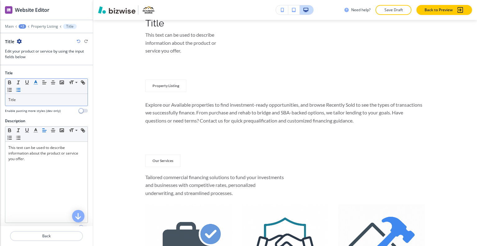
drag, startPoint x: 37, startPoint y: 85, endPoint x: 30, endPoint y: 93, distance: 10.6
click at [31, 92] on div "Small Normal Large Huge" at bounding box center [46, 86] width 82 height 15
click at [34, 83] on icon "button" at bounding box center [36, 83] width 6 height 6
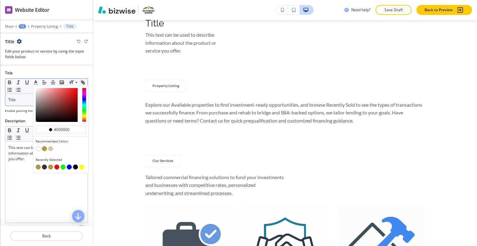
click at [22, 99] on p "Title" at bounding box center [46, 100] width 76 height 6
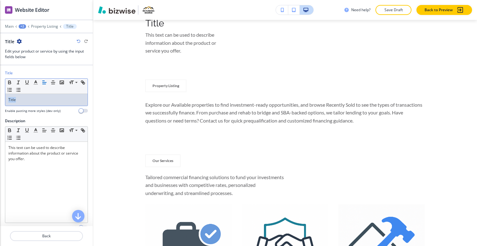
drag, startPoint x: 24, startPoint y: 99, endPoint x: 0, endPoint y: 98, distance: 24.0
click at [0, 98] on div "Title Small Normal Large Huge Title Enable pasting more styles (dev only)" at bounding box center [46, 94] width 93 height 48
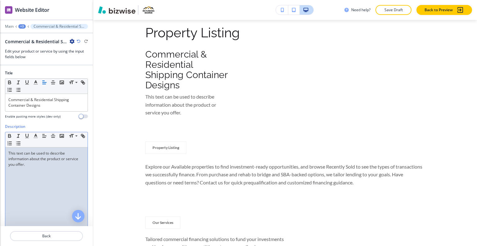
scroll to position [31, 0]
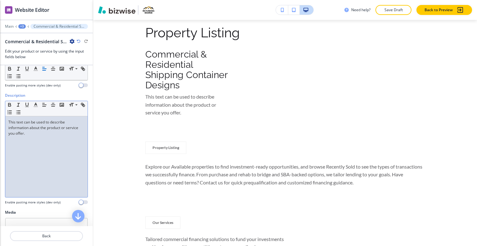
click at [29, 195] on div "This text can be used to describe information about the product or service you …" at bounding box center [46, 156] width 82 height 81
drag, startPoint x: 39, startPoint y: 142, endPoint x: 7, endPoint y: 92, distance: 60.1
click at [0, 86] on div "Title Small Normal Large Huge Commercial & Residential Shipping Container Desig…" at bounding box center [46, 145] width 93 height 161
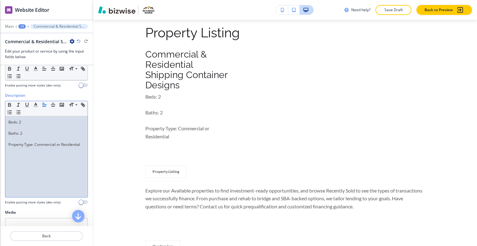
click at [9, 134] on p "Baths: 2" at bounding box center [46, 134] width 76 height 6
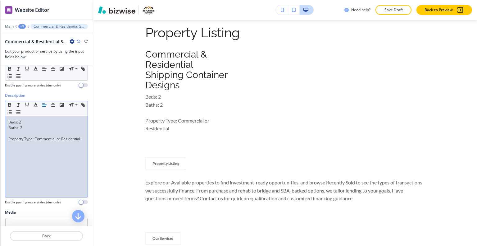
click at [6, 139] on div "Beds: 2 Baths: 2 Property Type: Commercial or Residential" at bounding box center [46, 156] width 82 height 81
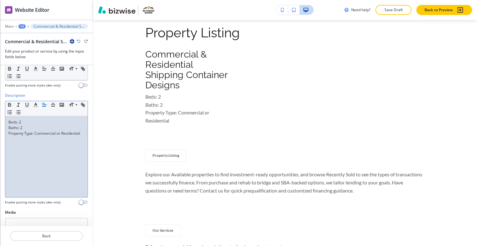
scroll to position [92, 0]
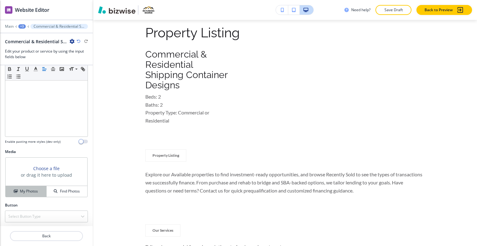
click at [27, 191] on h4 "My Photos" at bounding box center [29, 191] width 18 height 6
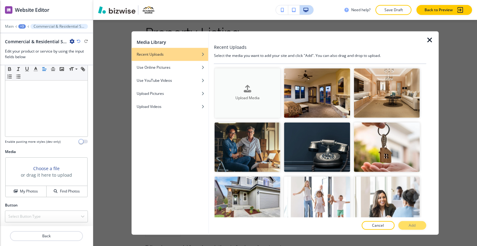
click at [267, 100] on button "Upload Media" at bounding box center [248, 92] width 66 height 49
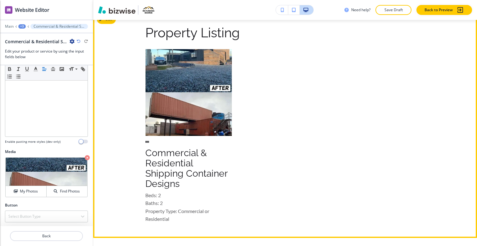
scroll to position [481, 0]
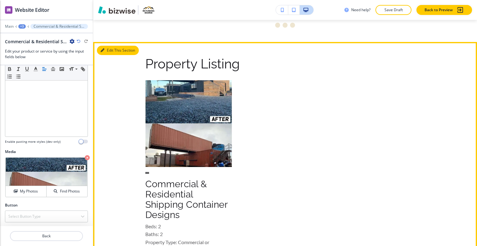
click at [110, 52] on button "Edit This Section" at bounding box center [118, 50] width 42 height 9
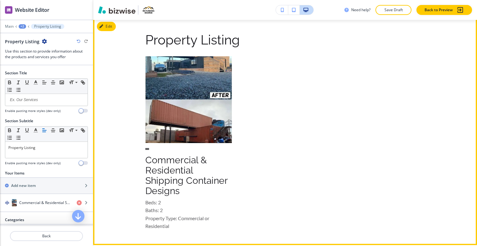
scroll to position [443, 0]
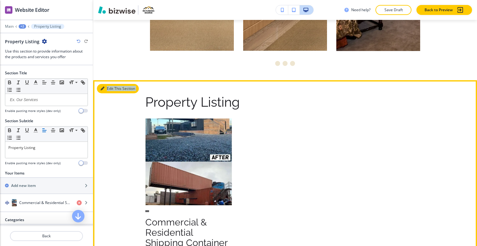
click at [105, 86] on div "Edit This Section Property Listing Commercial & Residential Shipping Container …" at bounding box center [285, 193] width 384 height 227
click at [111, 91] on button "Edit This Section" at bounding box center [118, 88] width 42 height 9
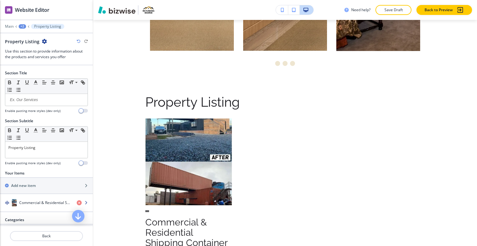
scroll to position [18, 0]
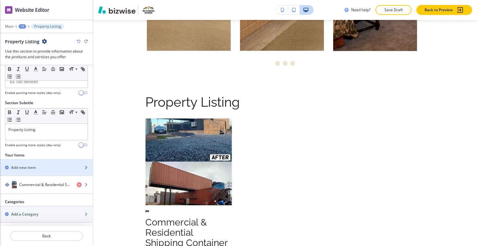
click at [45, 170] on div "button" at bounding box center [46, 172] width 93 height 5
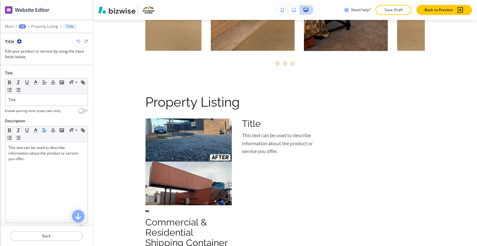
scroll to position [543, 0]
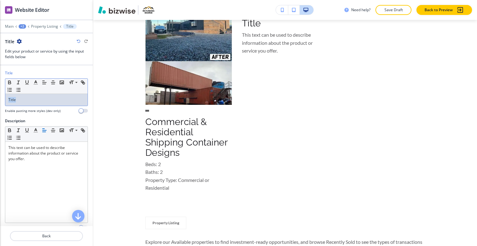
drag, startPoint x: 17, startPoint y: 97, endPoint x: 0, endPoint y: 98, distance: 17.5
click at [0, 98] on div "Title Small Normal Large Huge Title Enable pasting more styles (dev only)" at bounding box center [46, 94] width 93 height 48
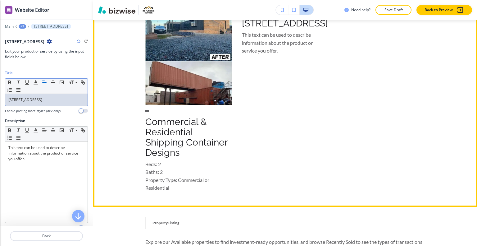
scroll to position [481, 0]
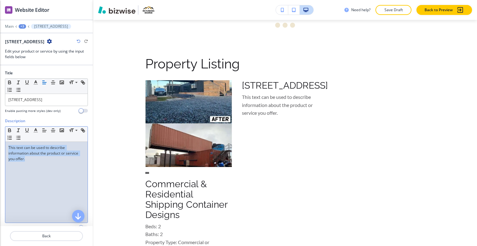
drag, startPoint x: 41, startPoint y: 166, endPoint x: 4, endPoint y: 144, distance: 43.1
click at [4, 144] on div "Description Small Normal Large Huge This text can be used to describe informati…" at bounding box center [46, 176] width 93 height 117
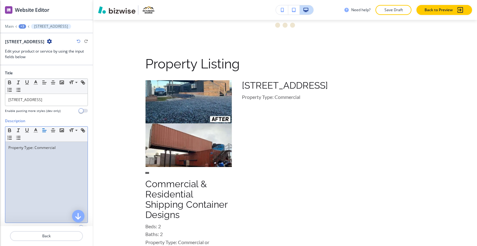
scroll to position [86, 0]
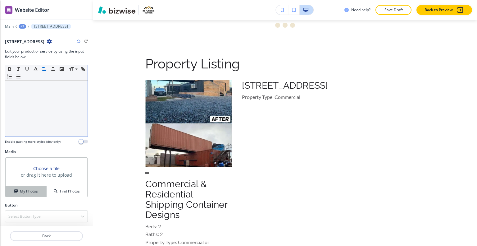
click at [21, 188] on h4 "My Photos" at bounding box center [29, 191] width 18 height 6
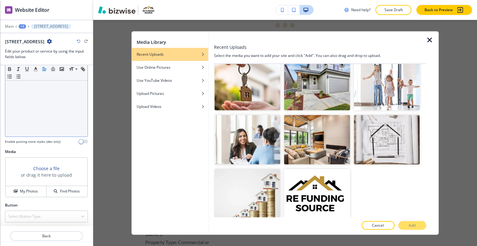
scroll to position [0, 0]
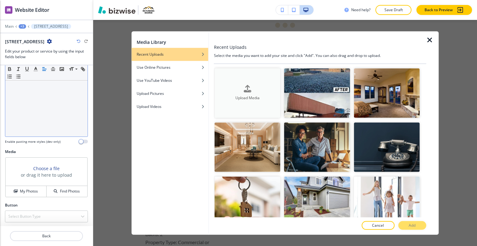
click at [245, 93] on div "button" at bounding box center [248, 94] width 66 height 2
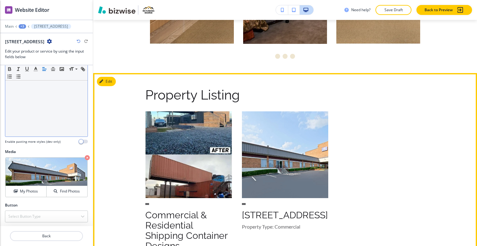
scroll to position [481, 0]
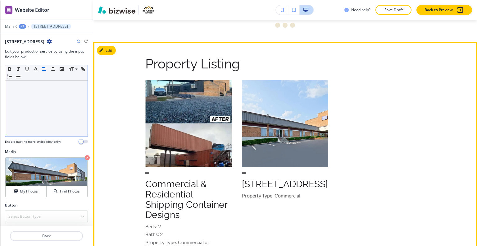
click at [117, 46] on section "Property Listing Commercial & Residential Shipping Container Designs Beds: 2 Ba…" at bounding box center [285, 155] width 384 height 227
click at [113, 51] on button "Edit This Section" at bounding box center [118, 50] width 42 height 9
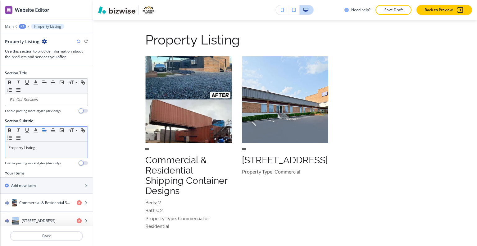
scroll to position [36, 0]
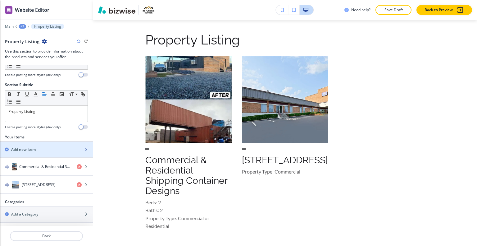
click at [48, 147] on div "Add new item" at bounding box center [39, 150] width 79 height 6
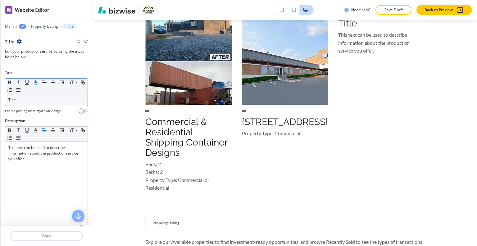
click at [38, 84] on icon "button" at bounding box center [36, 83] width 6 height 6
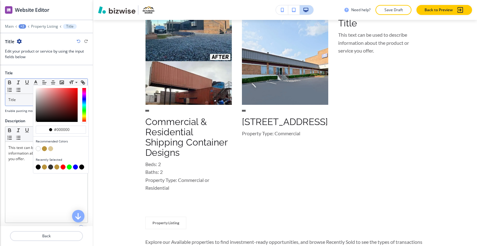
click at [24, 98] on p "Title" at bounding box center [46, 100] width 76 height 6
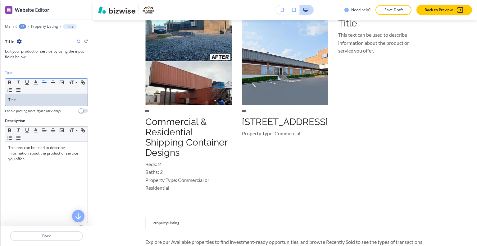
click at [0, 98] on div "Title Small Normal Large Huge Title Enable pasting more styles (dev only)" at bounding box center [46, 94] width 93 height 48
click at [25, 96] on div "Title" at bounding box center [46, 100] width 82 height 12
drag, startPoint x: 37, startPoint y: 98, endPoint x: 6, endPoint y: 98, distance: 31.1
click at [6, 98] on div "Title" at bounding box center [46, 100] width 82 height 12
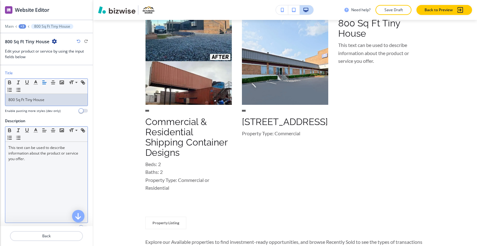
click at [10, 181] on div "This text can be used to describe information about the product or service you …" at bounding box center [46, 182] width 82 height 81
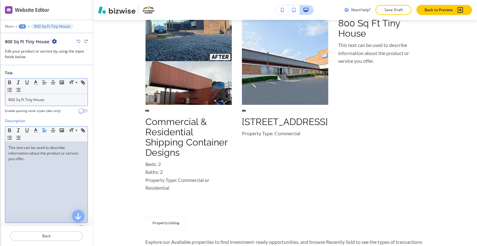
click at [29, 166] on div "This text can be used to describe information about the product or service you …" at bounding box center [46, 182] width 82 height 81
drag, startPoint x: 36, startPoint y: 162, endPoint x: 0, endPoint y: 145, distance: 40.1
click at [0, 145] on div "Description Small Normal Large Huge This text can be used to describe informati…" at bounding box center [46, 176] width 93 height 117
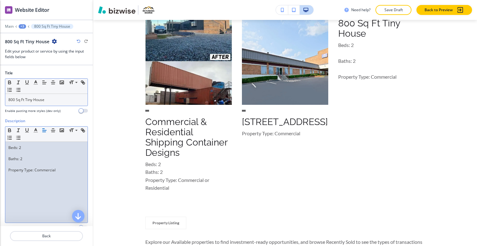
click at [8, 158] on p "Baths: 2" at bounding box center [46, 159] width 76 height 6
click at [7, 155] on div "Beds: 2 Baths: 2 Property Type: Commercial" at bounding box center [46, 182] width 82 height 81
click at [9, 160] on p at bounding box center [46, 159] width 76 height 6
click at [9, 162] on p "Property Type: Commercial" at bounding box center [46, 165] width 76 height 6
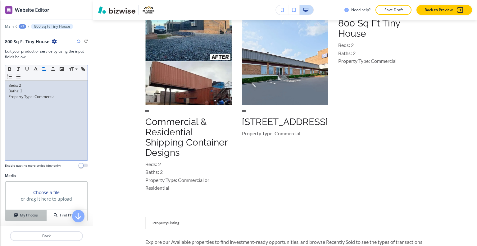
scroll to position [86, 0]
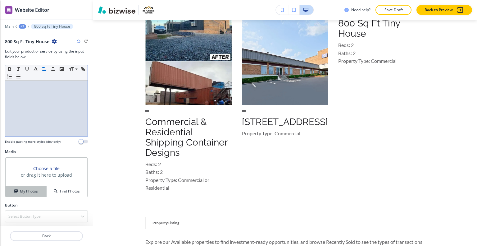
click at [26, 187] on button "My Photos" at bounding box center [26, 191] width 41 height 11
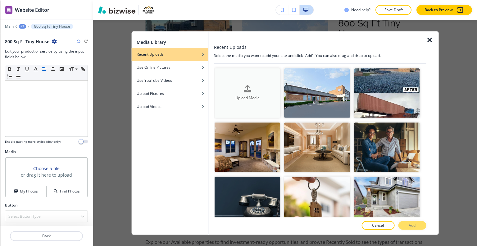
click at [256, 88] on div "Upload Media" at bounding box center [248, 93] width 66 height 16
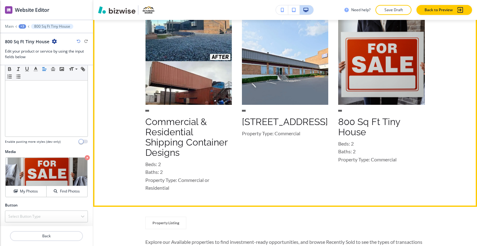
scroll to position [450, 0]
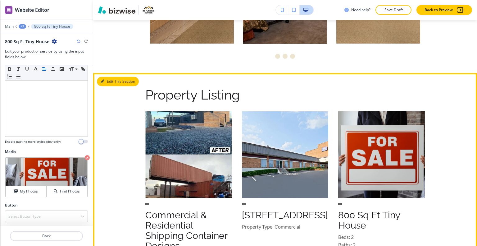
click at [109, 86] on button "Edit This Section" at bounding box center [118, 81] width 42 height 9
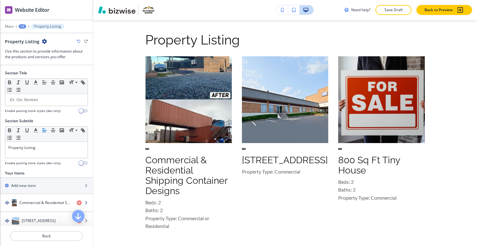
scroll to position [54, 0]
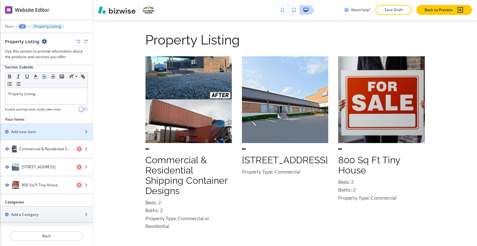
click at [44, 135] on div "button" at bounding box center [46, 137] width 93 height 5
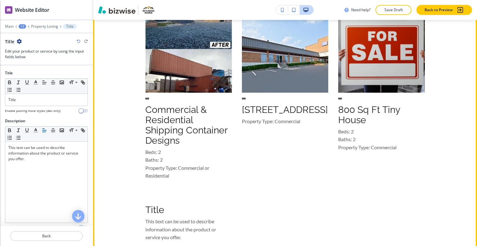
scroll to position [462, 0]
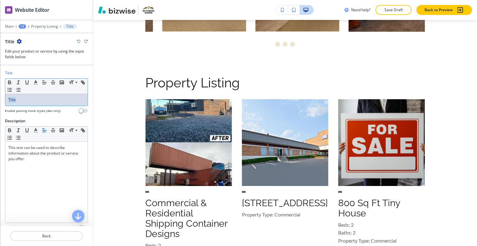
drag, startPoint x: 36, startPoint y: 103, endPoint x: 0, endPoint y: 94, distance: 37.2
click at [0, 94] on div "Title Small Normal Large Huge Title Enable pasting more styles (dev only)" at bounding box center [46, 94] width 93 height 48
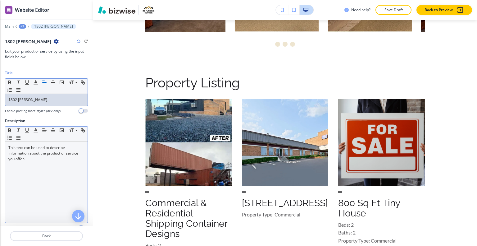
click at [39, 156] on p "This text can be used to describe information about the product or service you …" at bounding box center [46, 153] width 76 height 17
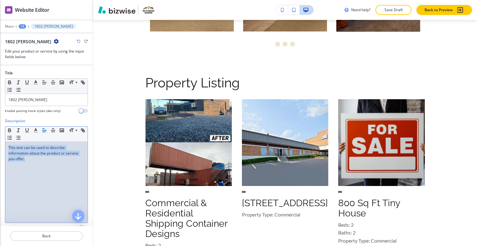
drag, startPoint x: 40, startPoint y: 161, endPoint x: 2, endPoint y: 141, distance: 42.3
click at [2, 140] on div "Description Small Normal Large Huge This text can be used to describe informati…" at bounding box center [46, 176] width 93 height 117
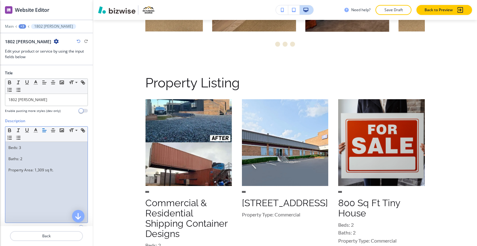
click at [9, 158] on p "Baths: 2" at bounding box center [46, 159] width 76 height 6
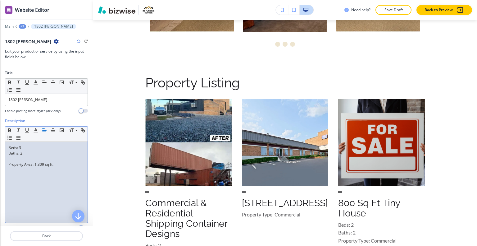
click at [8, 160] on p at bounding box center [46, 159] width 76 height 6
click at [9, 162] on p "Property Area: 1,309 sq ft." at bounding box center [46, 165] width 76 height 6
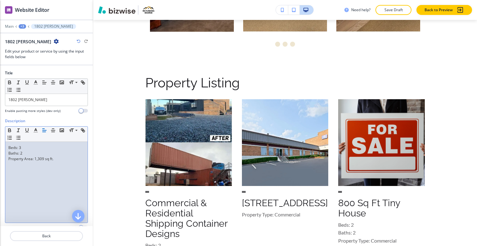
scroll to position [86, 0]
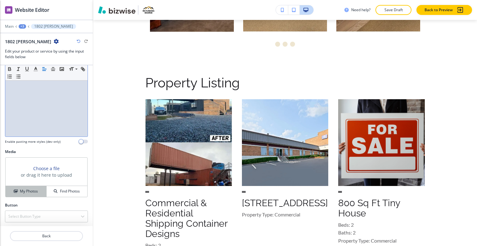
click at [35, 189] on h4 "My Photos" at bounding box center [29, 191] width 18 height 6
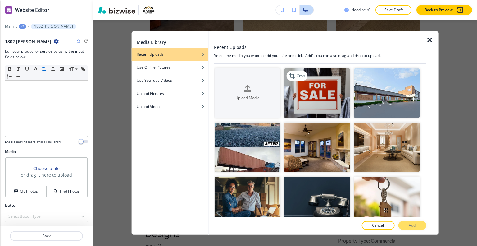
click at [325, 109] on img "button" at bounding box center [317, 92] width 66 height 49
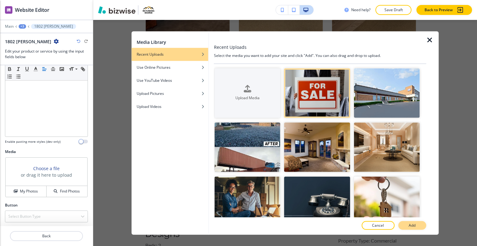
click at [417, 223] on button "Add" at bounding box center [412, 225] width 28 height 9
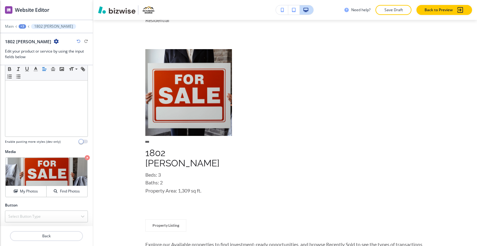
scroll to position [618, 0]
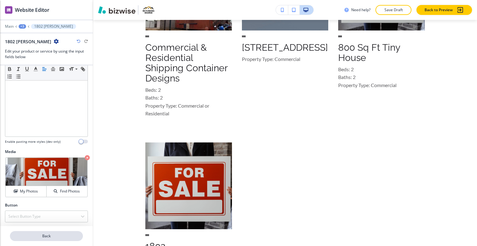
click at [40, 233] on button "Back" at bounding box center [46, 236] width 73 height 10
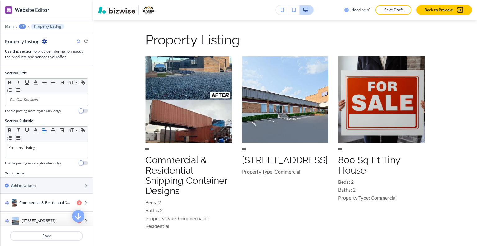
scroll to position [31, 0]
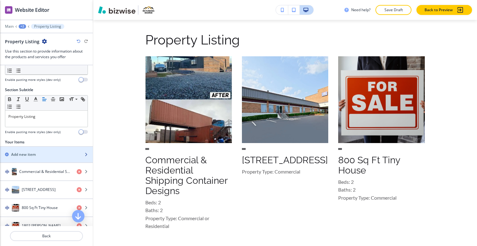
click at [46, 154] on div "Add new item" at bounding box center [39, 155] width 79 height 6
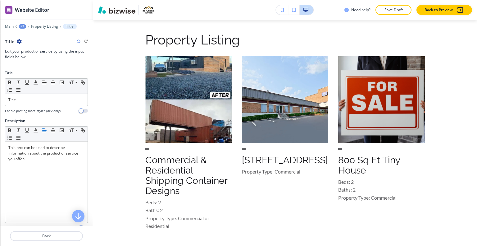
scroll to position [742, 0]
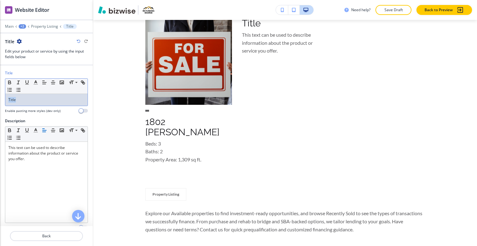
drag, startPoint x: 8, startPoint y: 110, endPoint x: 15, endPoint y: 99, distance: 13.3
click at [1, 103] on div "Title Small Normal Large Huge Title Enable pasting more styles (dev only)" at bounding box center [46, 94] width 93 height 48
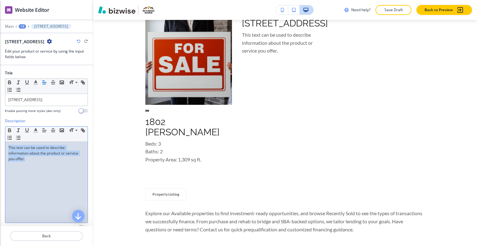
drag, startPoint x: 62, startPoint y: 160, endPoint x: 0, endPoint y: 140, distance: 64.8
click at [0, 140] on div "Description Small Normal Large Huge This text can be used to describe informati…" at bounding box center [46, 176] width 93 height 117
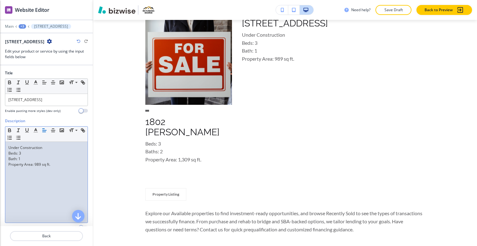
scroll to position [86, 0]
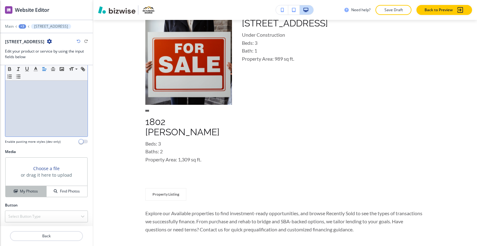
drag, startPoint x: 37, startPoint y: 191, endPoint x: 41, endPoint y: 187, distance: 5.9
click at [37, 191] on div "My Photos" at bounding box center [26, 191] width 41 height 6
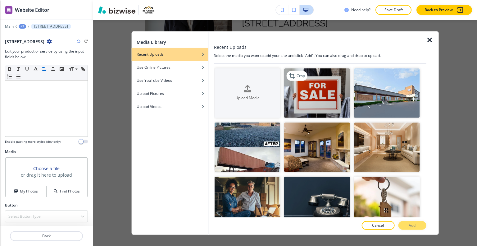
click at [333, 95] on img "button" at bounding box center [317, 92] width 66 height 49
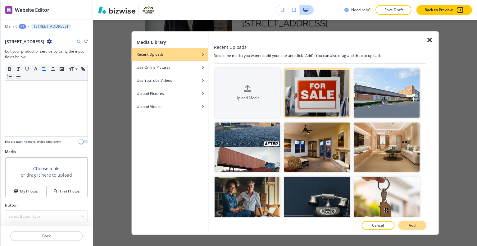
click at [411, 223] on p "Add" at bounding box center [412, 226] width 7 height 6
